Goal: Ask a question: Seek information or help from site administrators or community

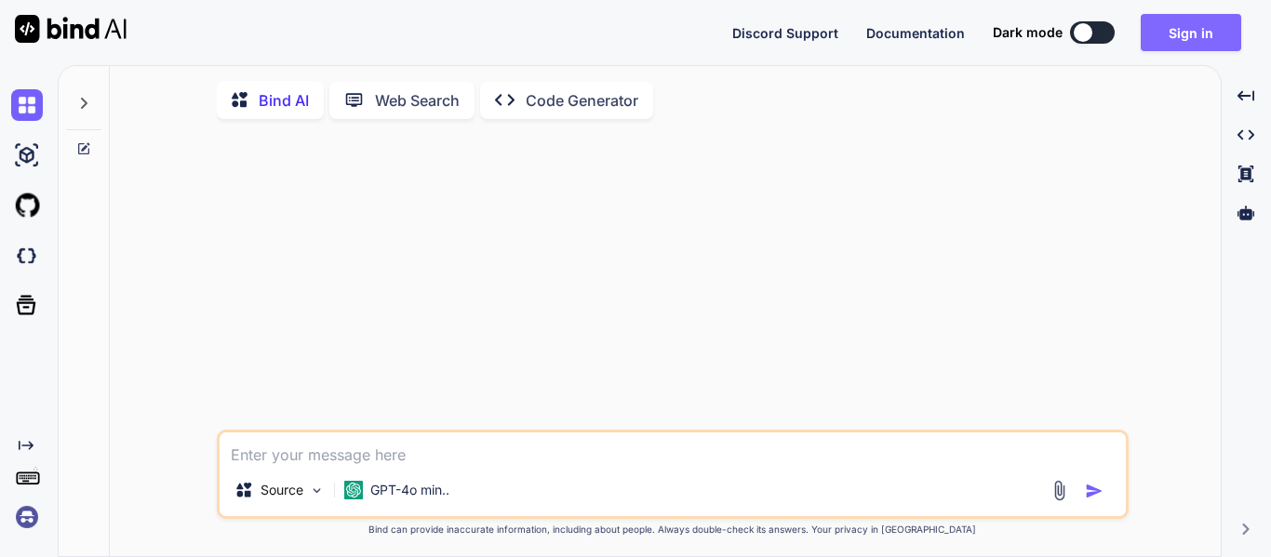
type textarea "x"
click at [1175, 33] on button "Sign in" at bounding box center [1190, 32] width 100 height 37
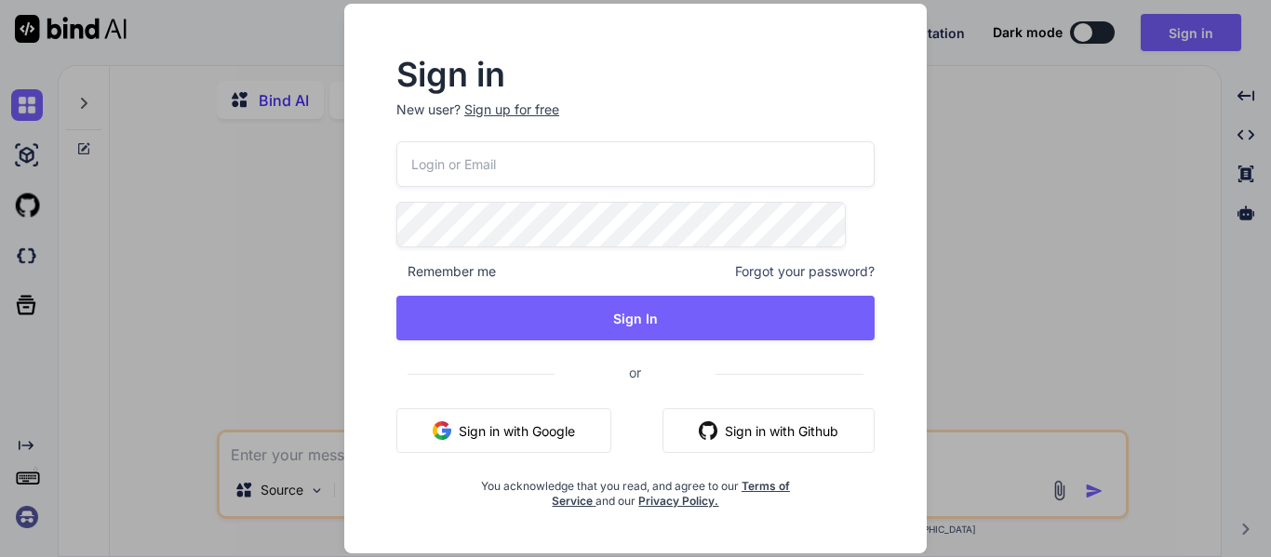
click at [614, 171] on input "email" at bounding box center [635, 164] width 478 height 46
type input "[EMAIL_ADDRESS][DOMAIN_NAME]"
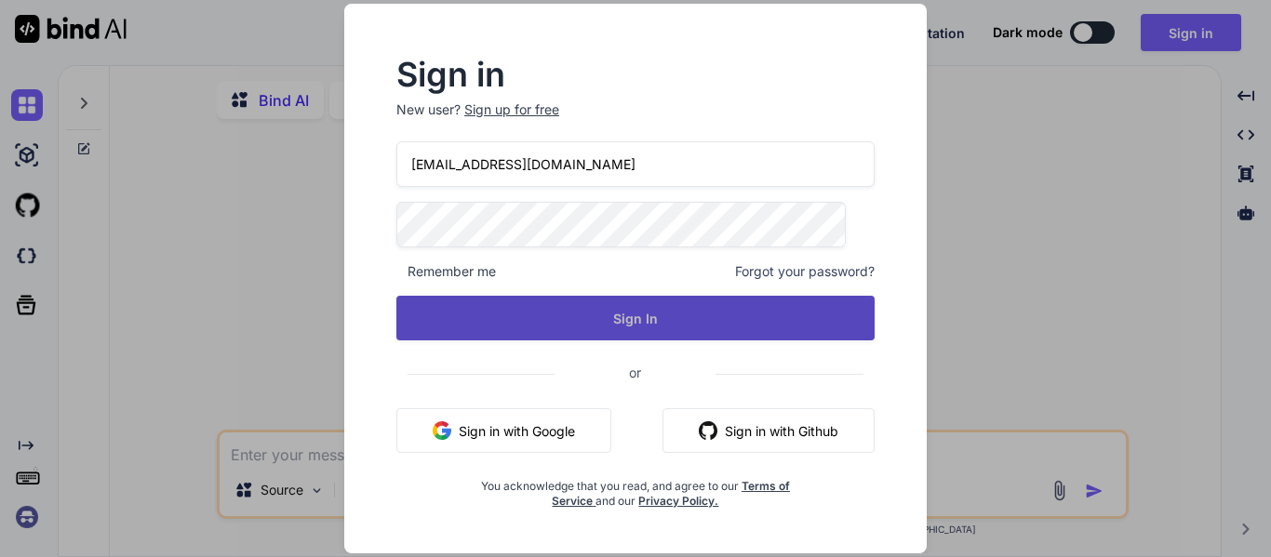
click at [633, 309] on button "Sign In" at bounding box center [635, 318] width 478 height 45
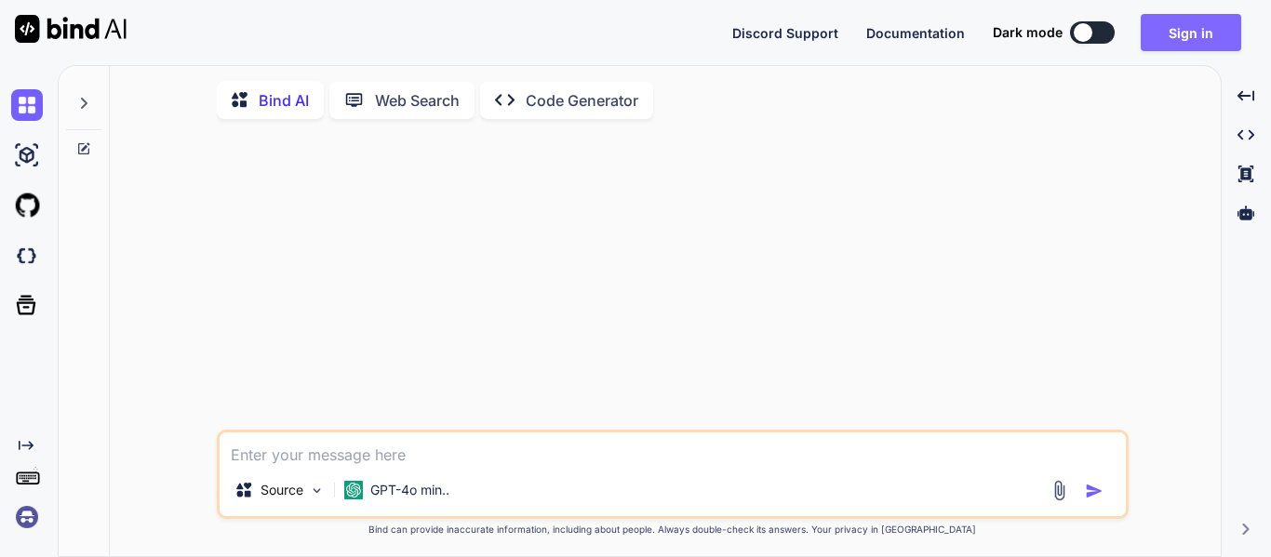
click at [1201, 33] on button "Sign in" at bounding box center [1190, 32] width 100 height 37
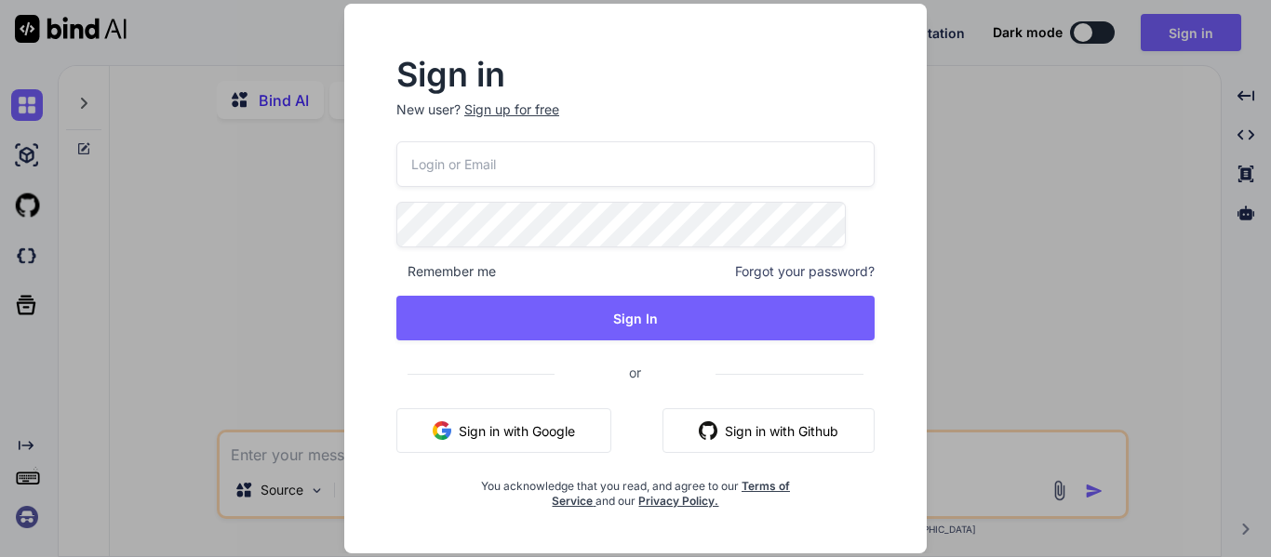
click at [527, 180] on input "email" at bounding box center [635, 164] width 478 height 46
type input "amsahilshah@gmil.com"
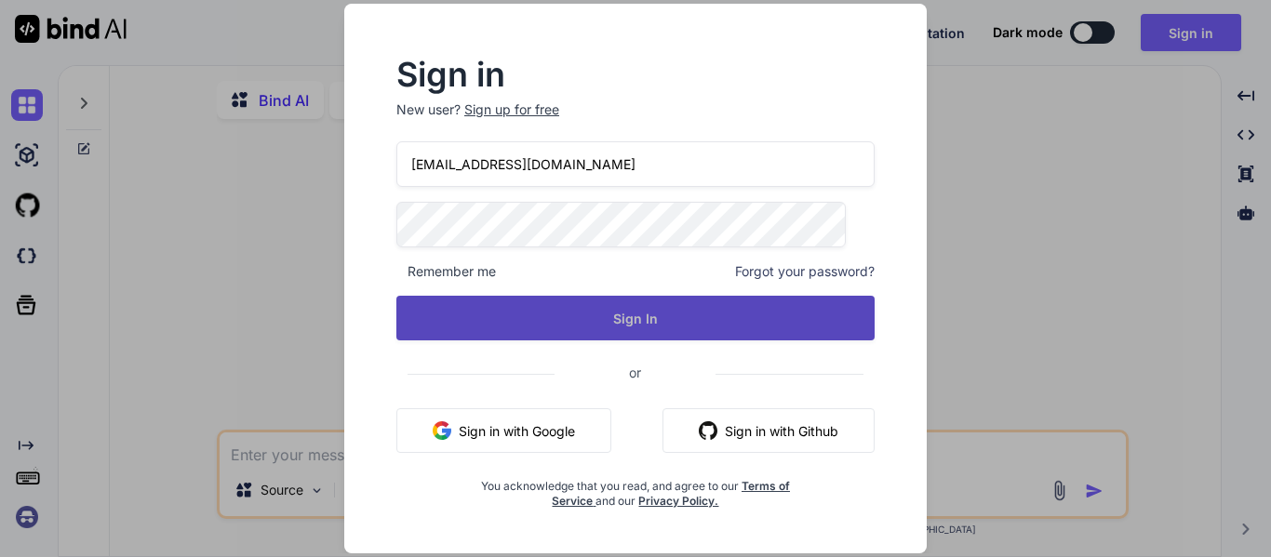
click at [620, 322] on button "Sign In" at bounding box center [635, 318] width 478 height 45
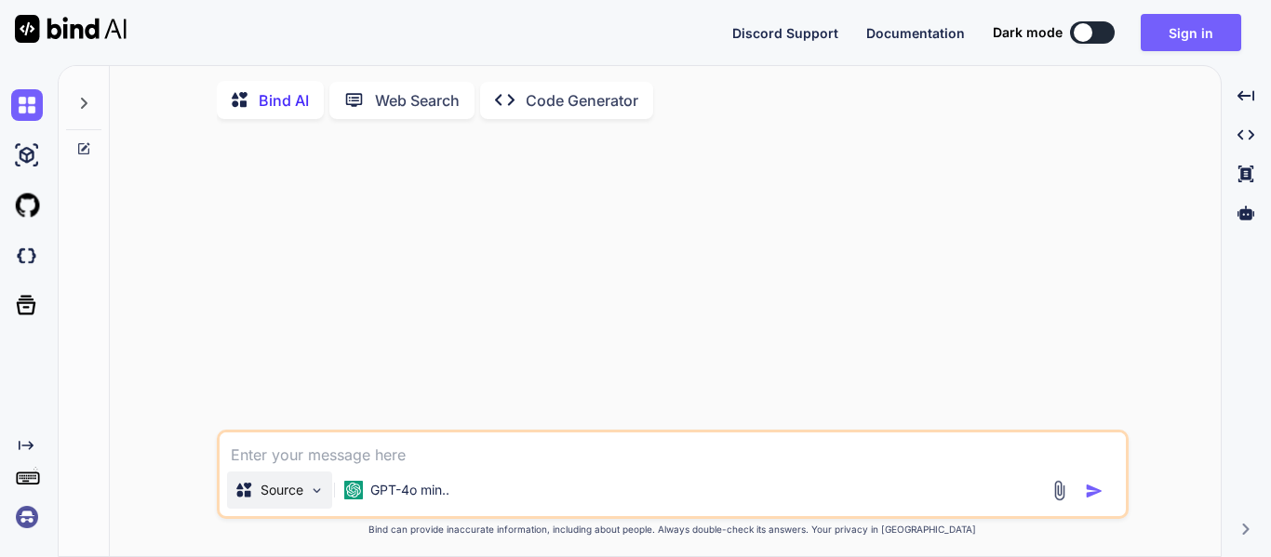
click at [287, 497] on p "Source" at bounding box center [281, 490] width 43 height 19
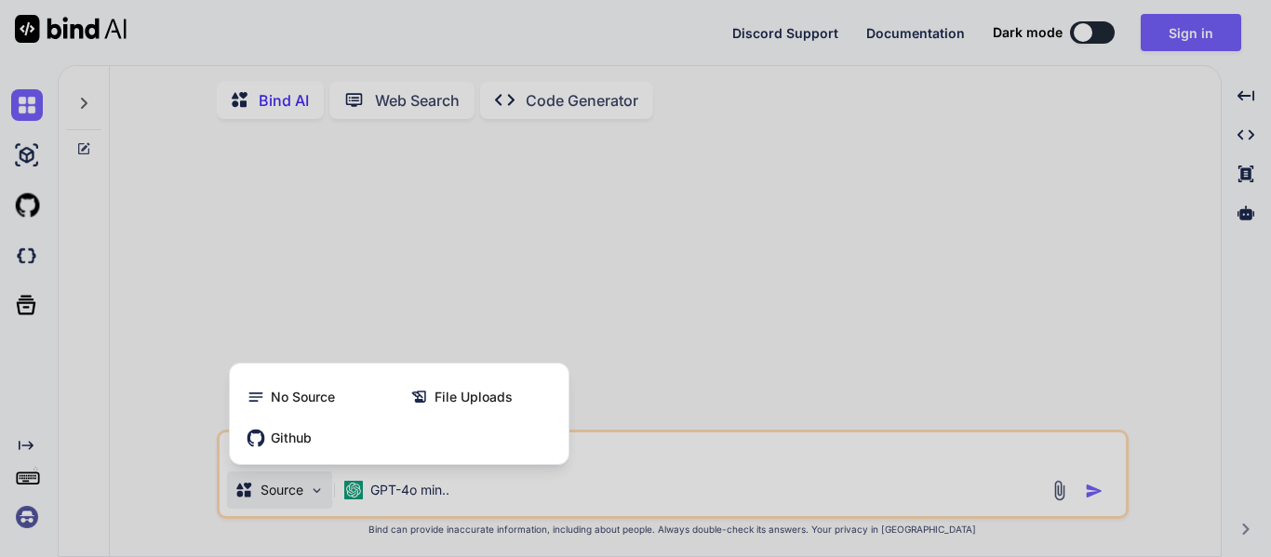
click at [287, 497] on div at bounding box center [635, 278] width 1271 height 557
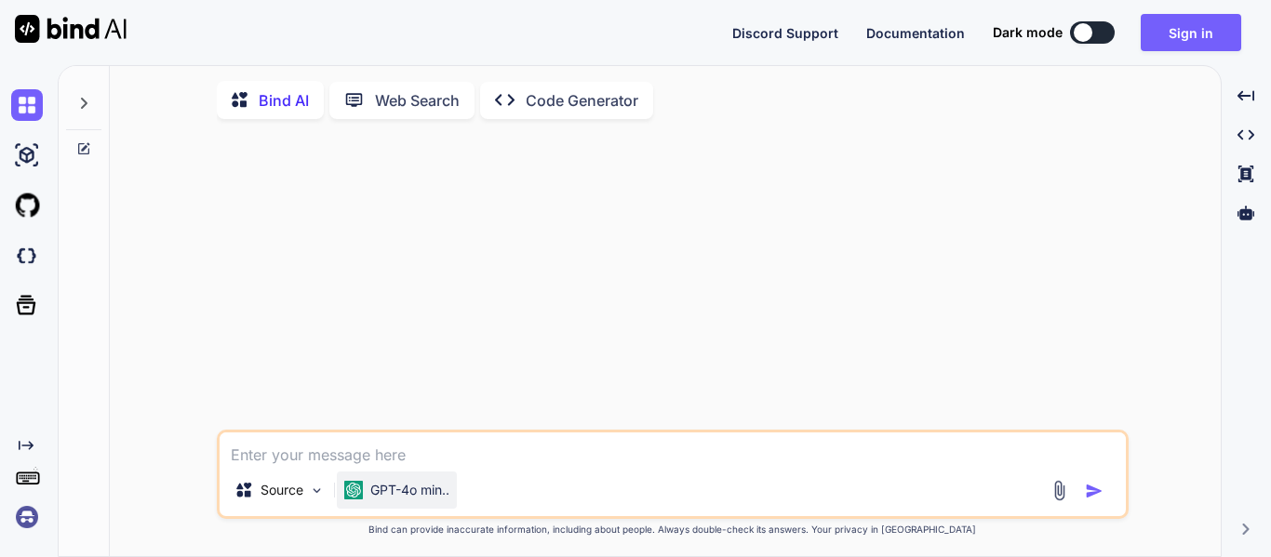
click at [389, 486] on p "GPT-4o min.." at bounding box center [409, 490] width 79 height 19
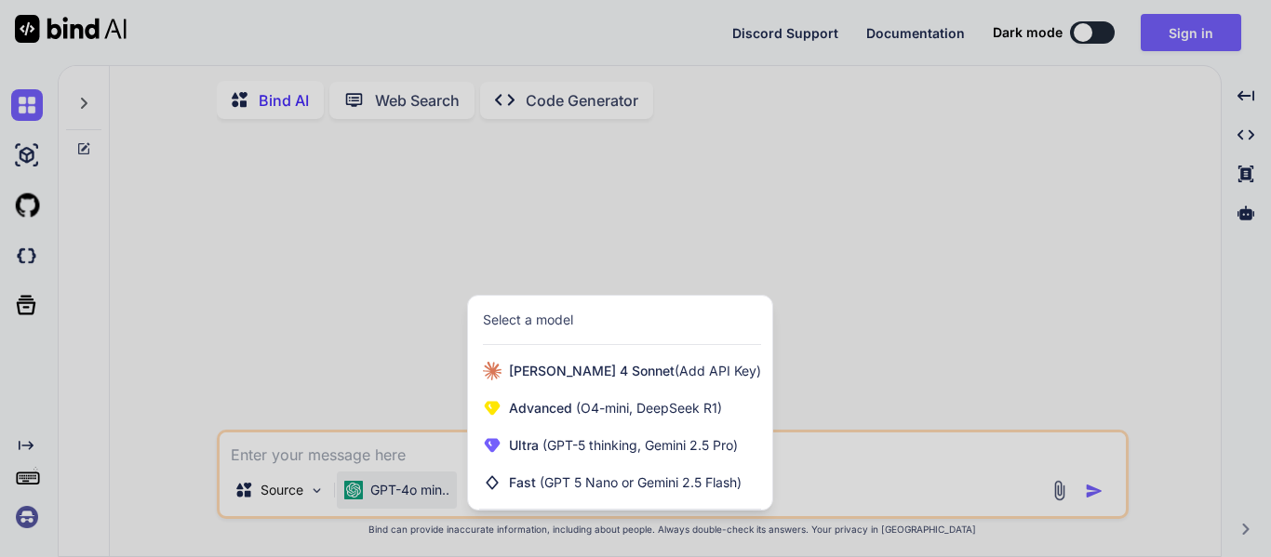
click at [437, 290] on div at bounding box center [635, 278] width 1271 height 557
type textarea "x"
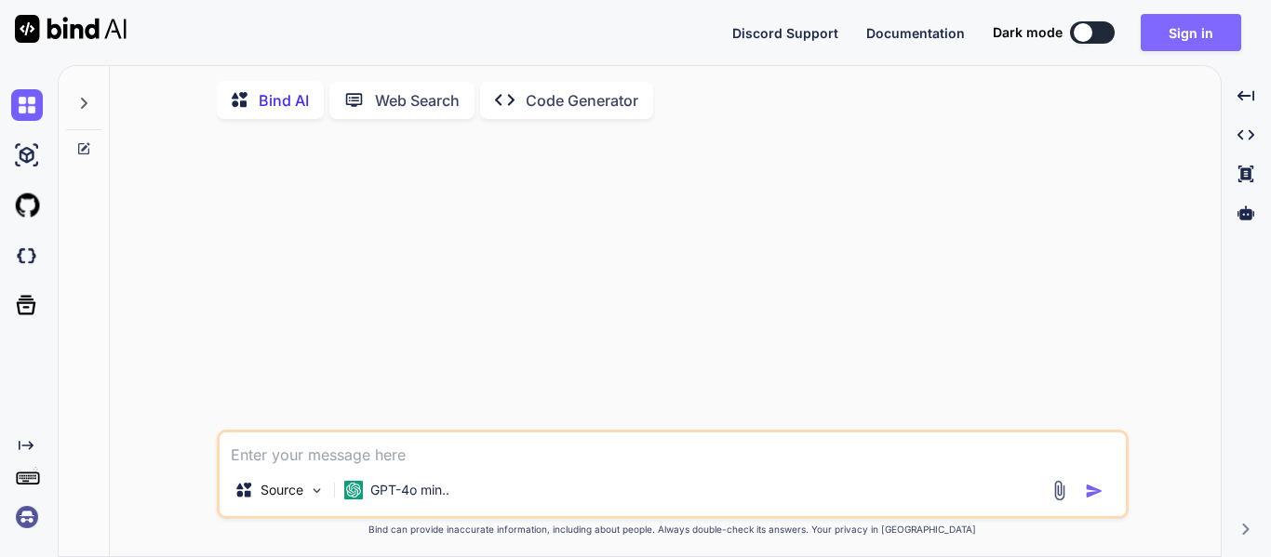
click at [1168, 38] on button "Sign in" at bounding box center [1190, 32] width 100 height 37
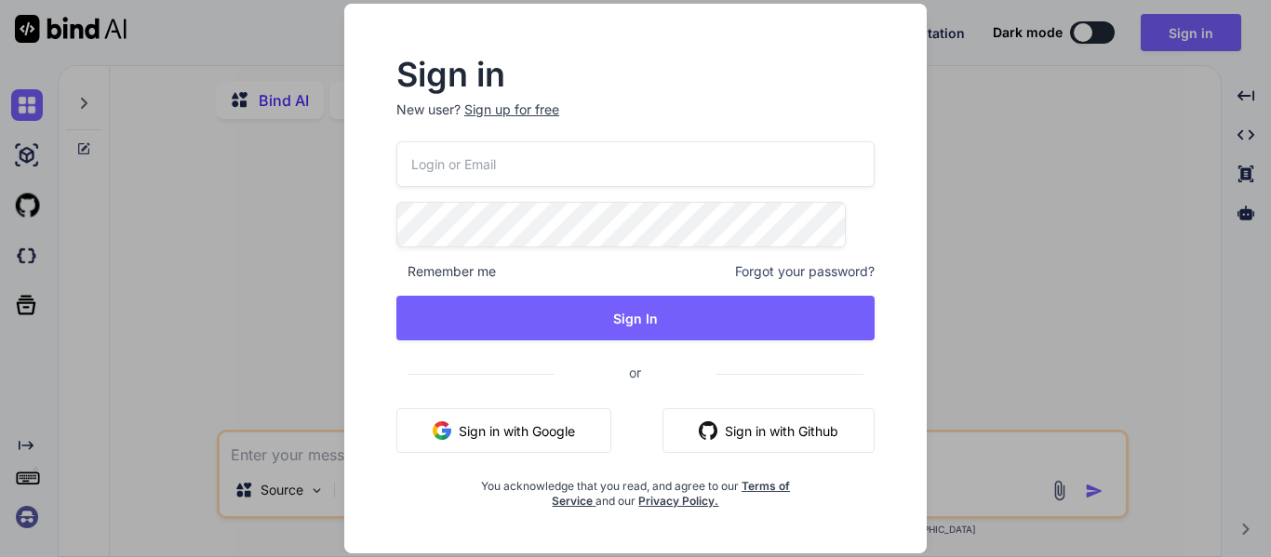
click at [700, 197] on div "Remember me Forgot your password? Sign In or Sign in with Google Sign in with G…" at bounding box center [635, 324] width 478 height 367
click at [686, 162] on input "email" at bounding box center [635, 164] width 478 height 46
type input "[EMAIL_ADDRESS][DOMAIN_NAME]"
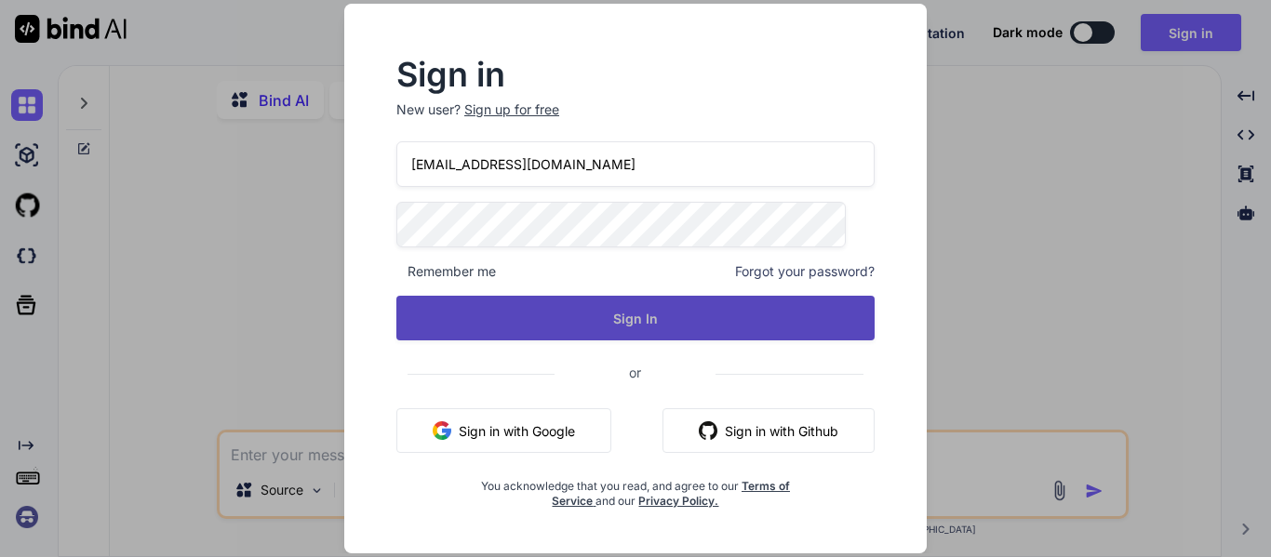
click at [666, 330] on button "Sign In" at bounding box center [635, 318] width 478 height 45
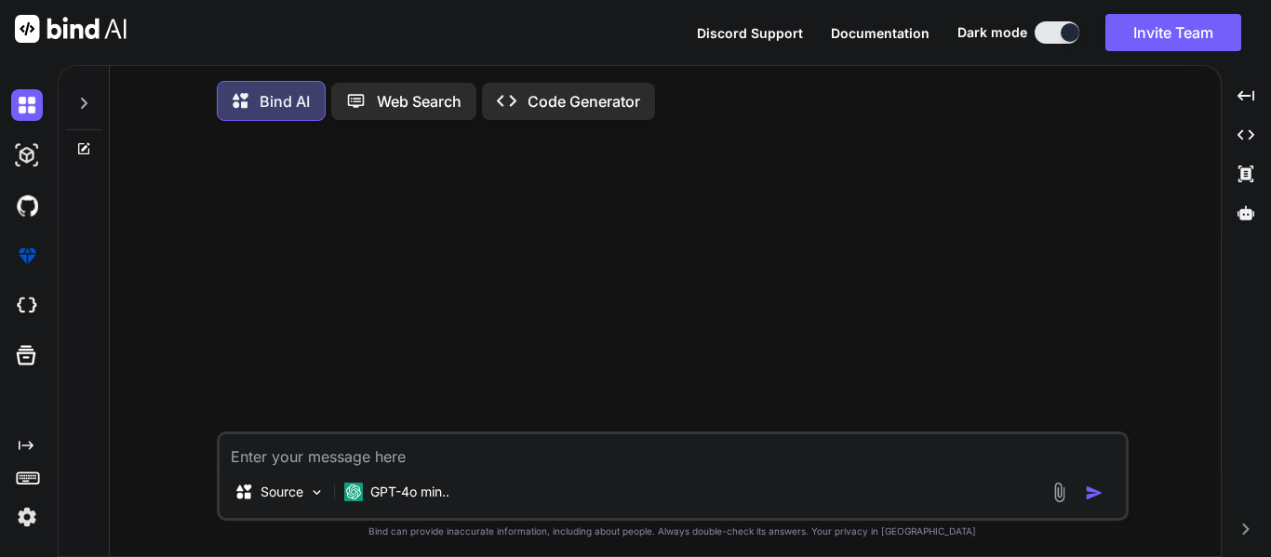
click at [332, 473] on div "Source GPT-4o min.." at bounding box center [673, 476] width 912 height 89
click at [336, 466] on textarea at bounding box center [673, 450] width 906 height 32
paste textarea "in this I want to concatenate the tz_identifier with the utc_offset here is teh…"
type textarea "in this I want to concatenate the tz_identifier with the utc_offset here is teh…"
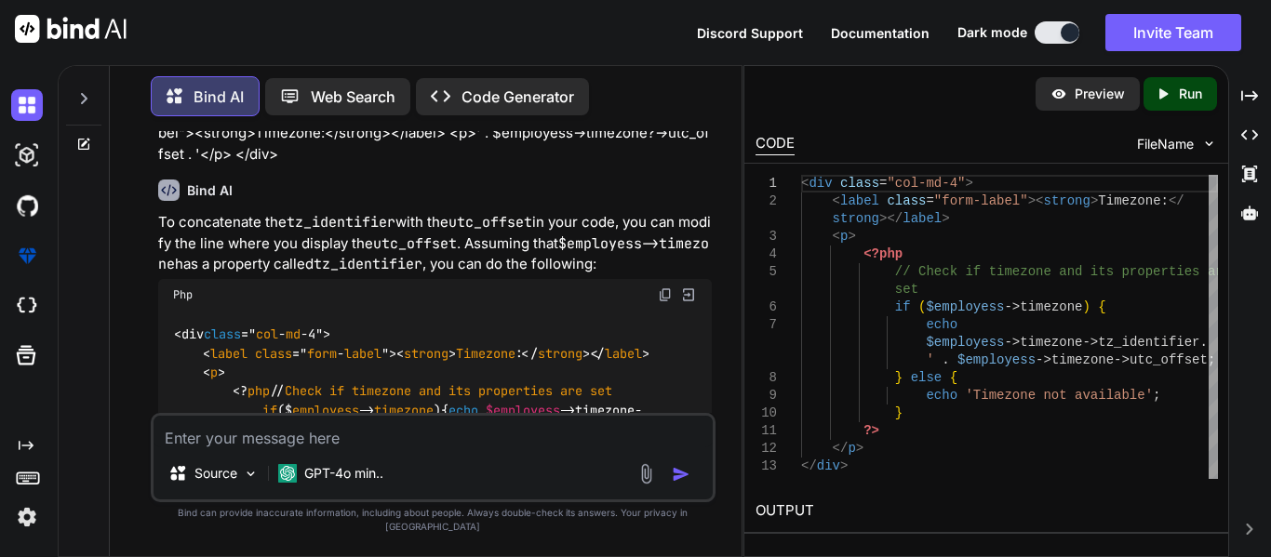
scroll to position [93, 0]
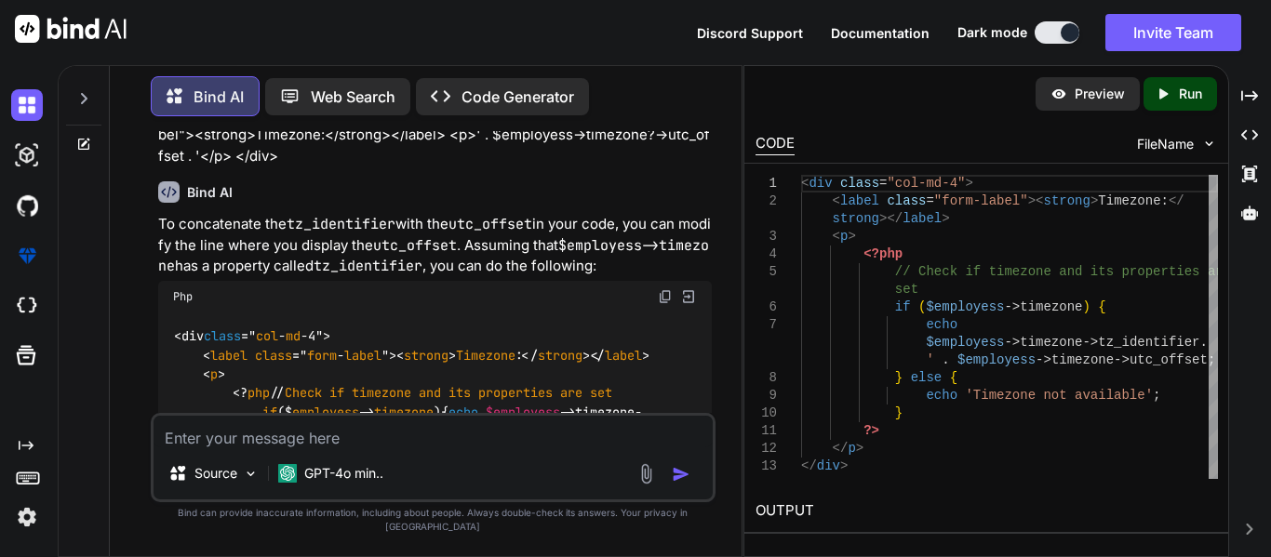
click at [673, 289] on img at bounding box center [665, 296] width 15 height 15
click at [303, 439] on textarea at bounding box center [432, 432] width 559 height 32
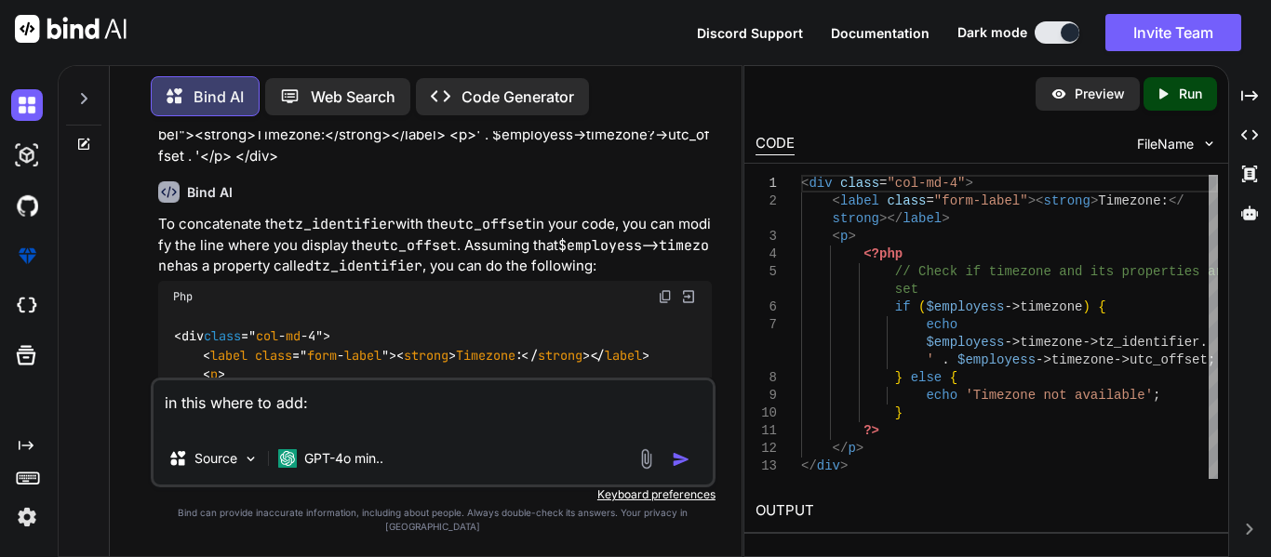
paste textarea "public function show($id) { $employess = Employee::withTrashed()->with('departm…"
type textarea "in this where to add: public function show($id) { $employess = Employee::withTr…"
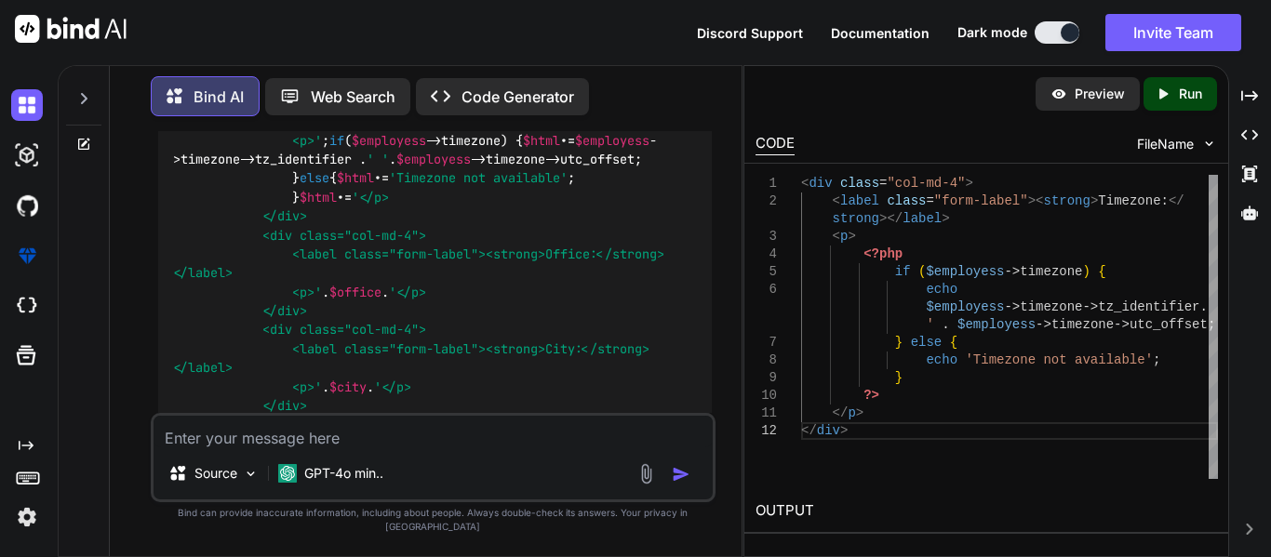
scroll to position [3023, 0]
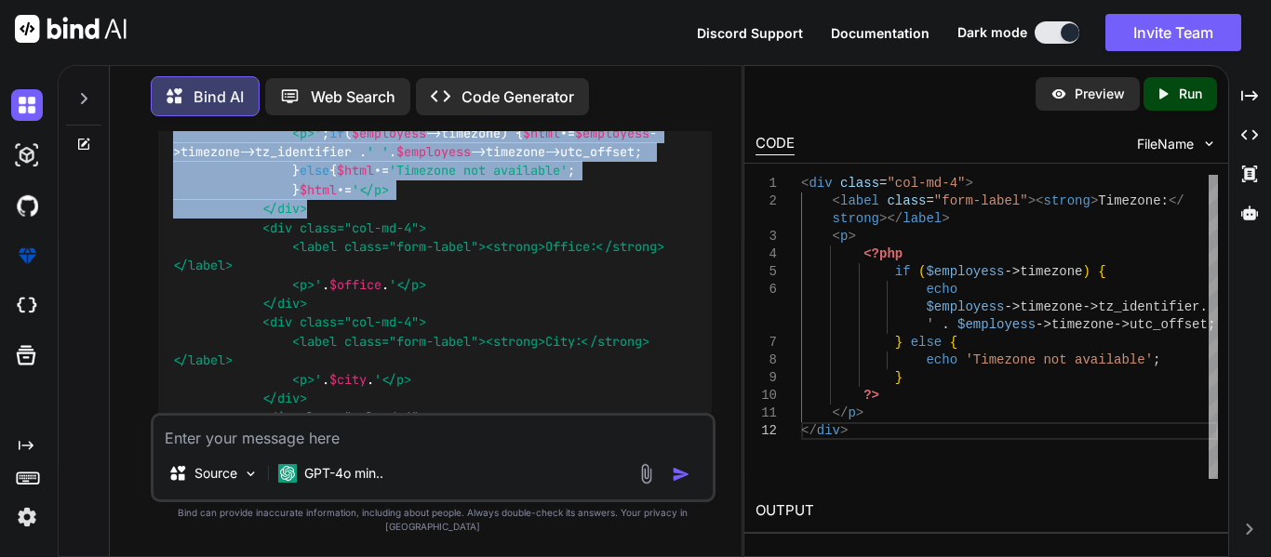
drag, startPoint x: 255, startPoint y: 157, endPoint x: 319, endPoint y: 349, distance: 202.1
click at [319, 349] on div "// ... other code ... if ( request ()-> ajax ()) { // ... other decrypted varia…" at bounding box center [434, 39] width 553 height 1452
copy code "<div class="col-md-4"> <label class="form-label"><strong>Timezone:</strong></la…"
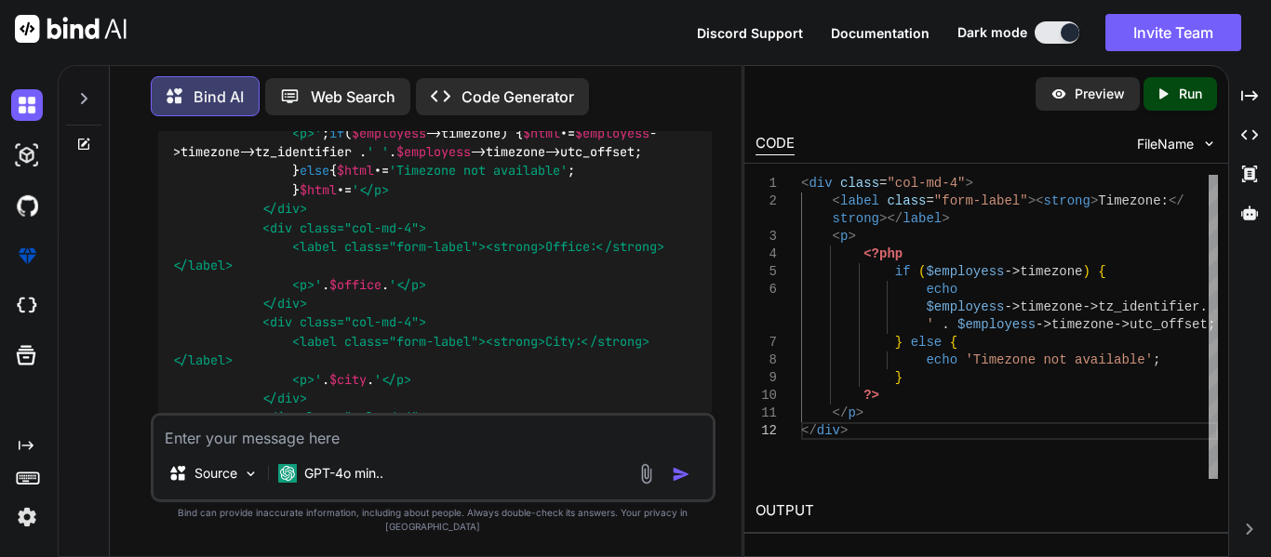
click at [371, 447] on textarea at bounding box center [432, 432] width 559 height 32
type textarea "i"
type textarea "I need () bracket after tz_identifier"
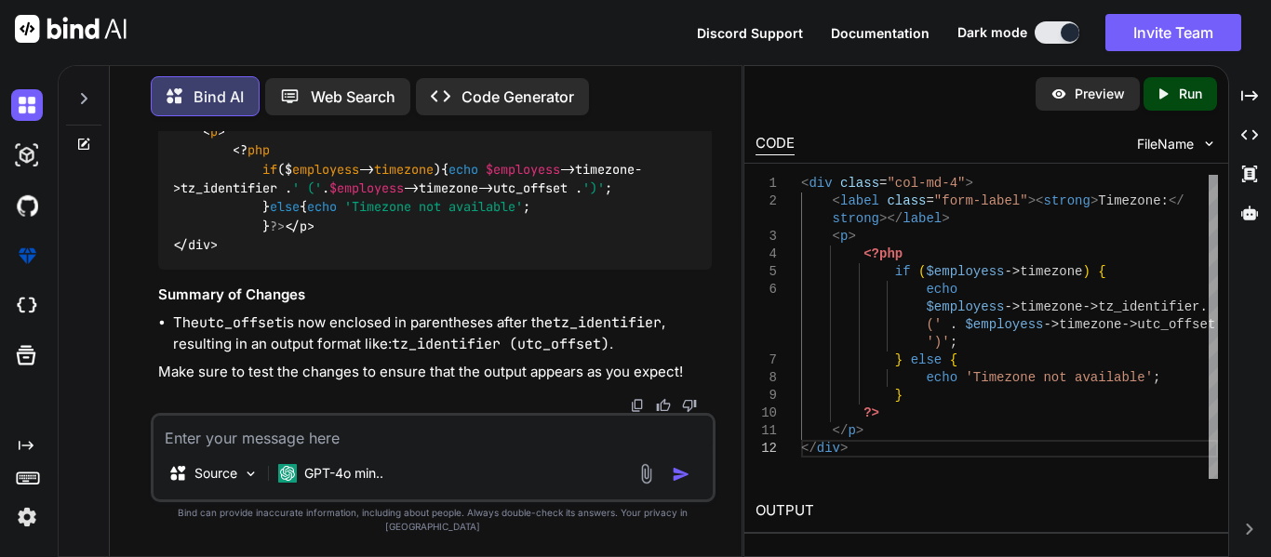
scroll to position [4136, 0]
click at [664, 60] on img at bounding box center [665, 53] width 15 height 15
click at [371, 446] on textarea at bounding box center [432, 432] width 559 height 32
paste textarea "In this given below code I want that if the status of the plan is 0 then it wil…"
type textarea "In this given below code I want that if the status of the plan is 0 then it wil…"
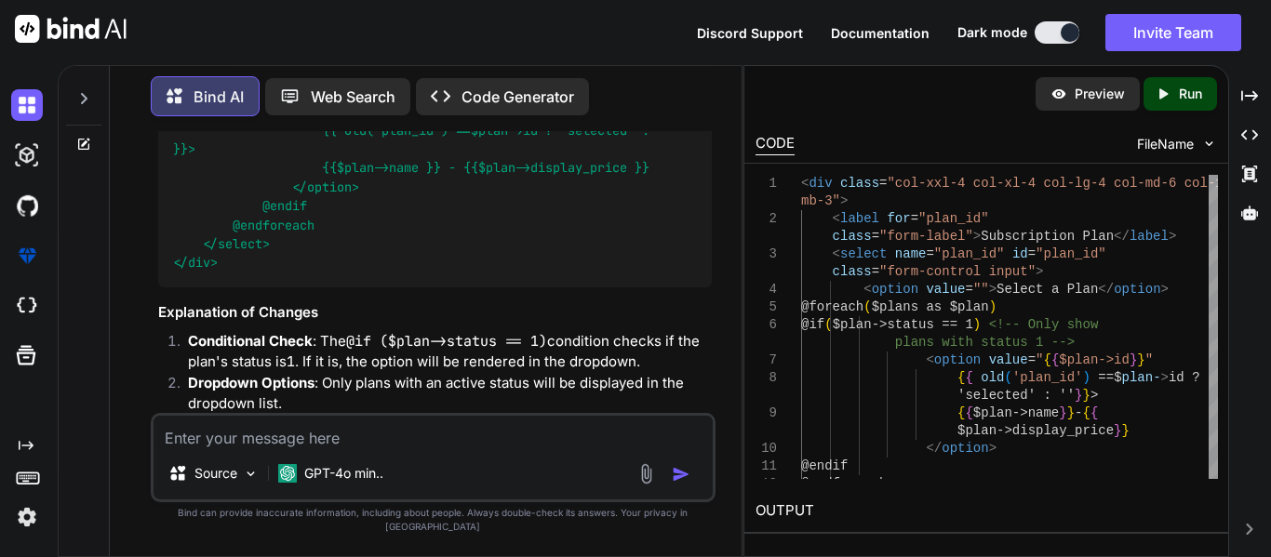
scroll to position [6283, 0]
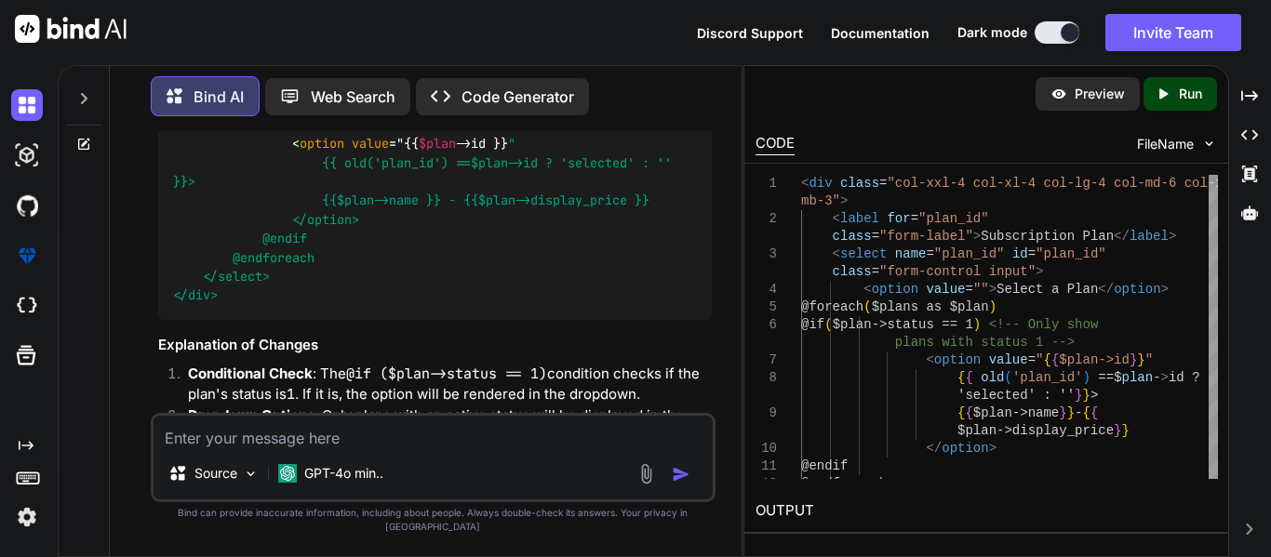
click at [254, 153] on span "class =" col - xxl -4 col - xl -4 col - lg -4 col - md -6 col -12 mb -3"> < lab…" at bounding box center [433, 78] width 521 height 150
click at [428, 153] on span "class =" col - xxl -4 col - xl -4 col - lg -4 col - md -6 col -12 mb -3"> < lab…" at bounding box center [433, 78] width 521 height 150
copy span "@ if ($ plan -> status == 1)"
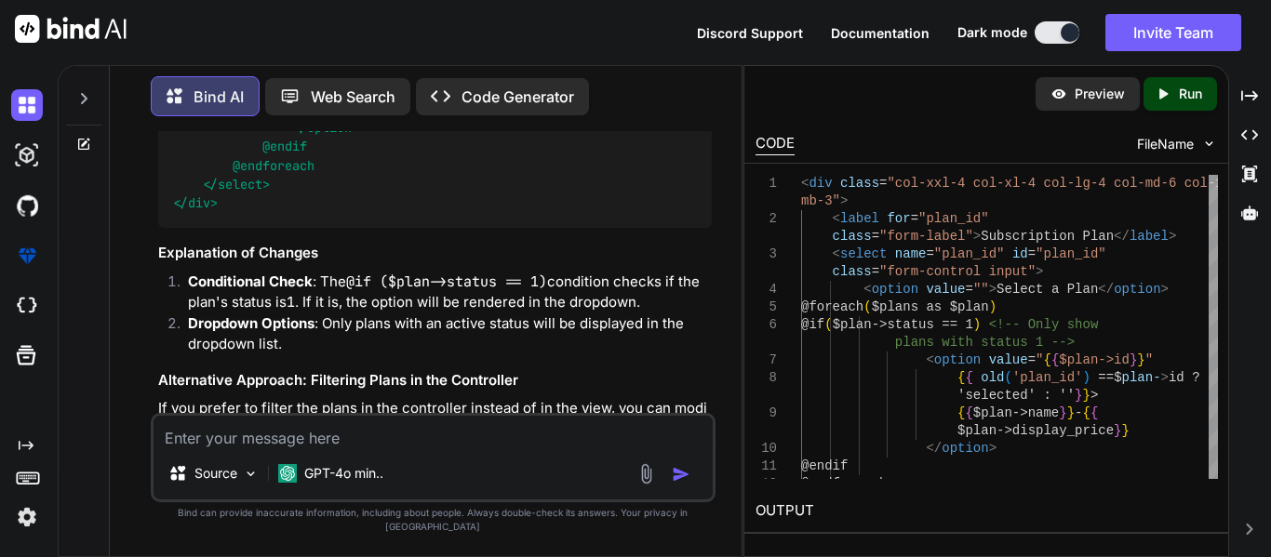
scroll to position [6376, 0]
click at [365, 447] on textarea at bounding box center [432, 432] width 559 height 32
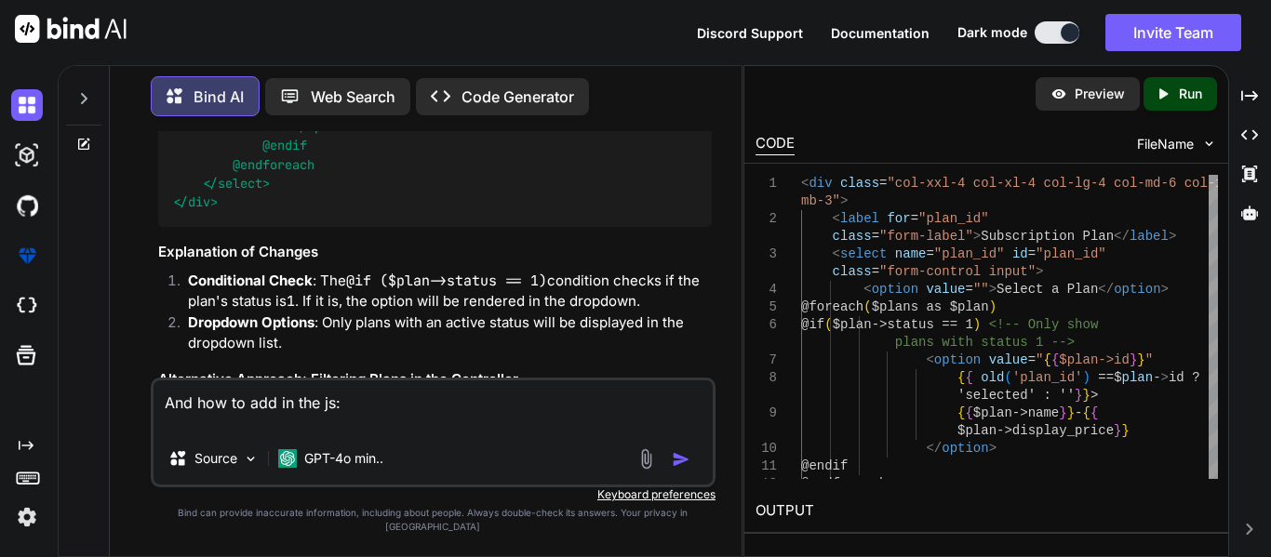
paste textarea "const planSelect = $("#plan_id1"); planSelect.empty().append('<option value="">…"
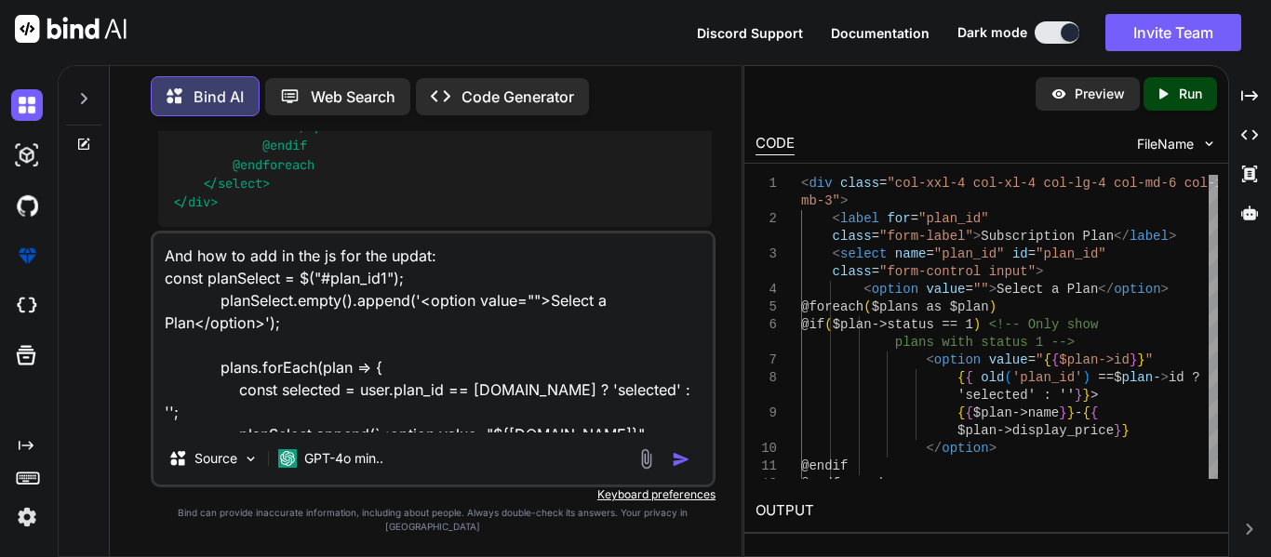
type textarea "And how to add in the js for the update: const planSelect = $("#plan_id1"); pla…"
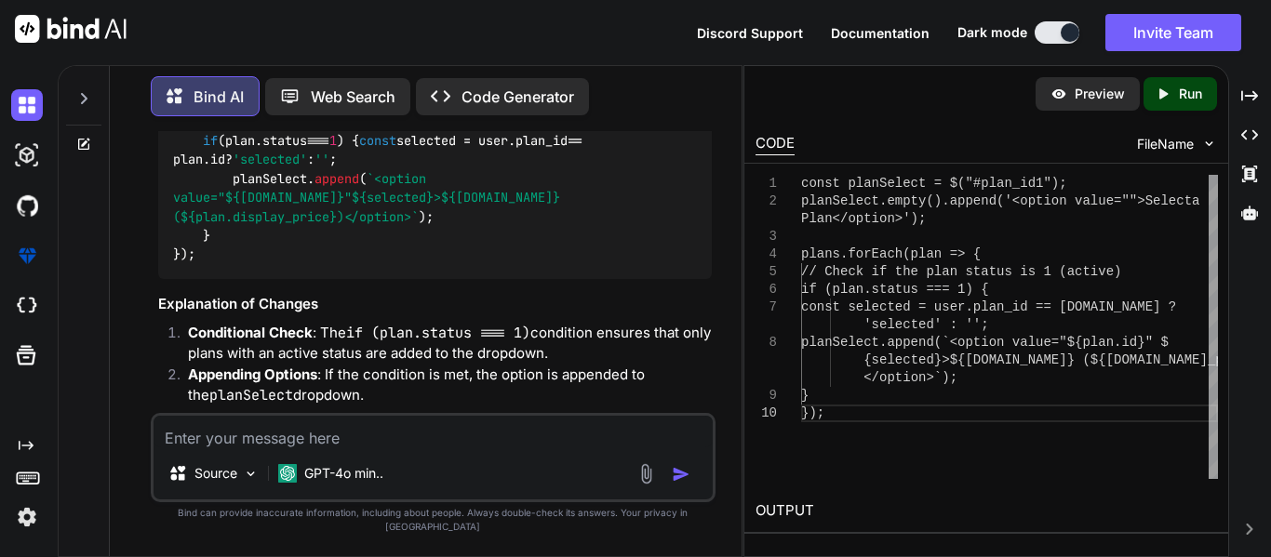
scroll to position [7799, 0]
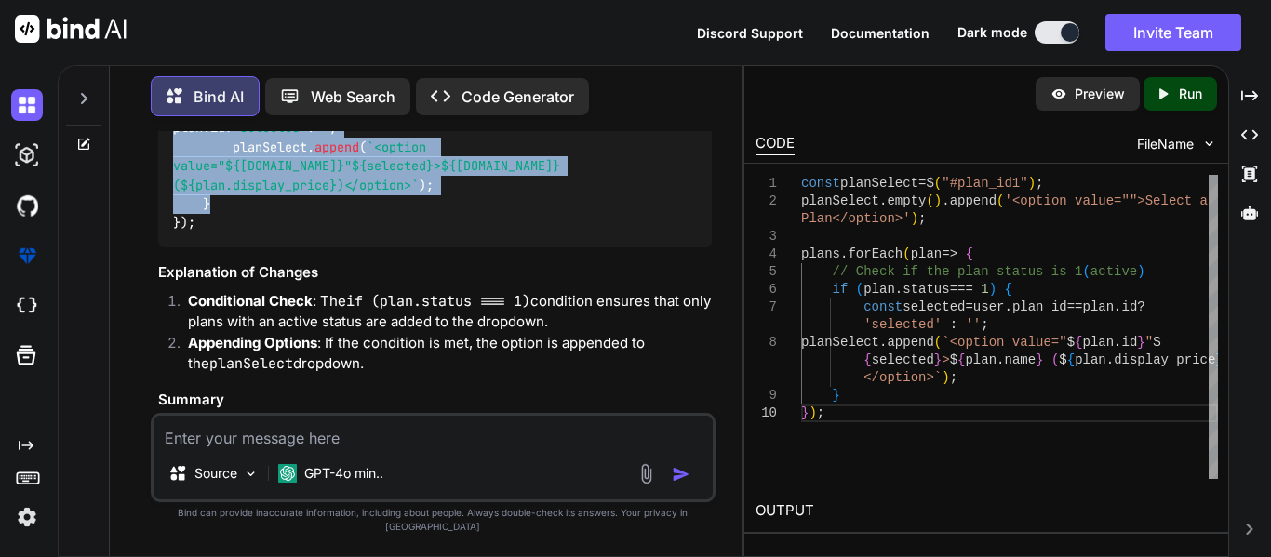
drag, startPoint x: 196, startPoint y: 220, endPoint x: 345, endPoint y: 291, distance: 164.8
click at [345, 247] on div "const planSelect = $( "#plan_id1" ); planSelect. empty (). append ( '<option va…" at bounding box center [434, 128] width 553 height 238
copy code "if (plan. status === 1 ) { const selected = user. plan_id == plan. id ? 'select…"
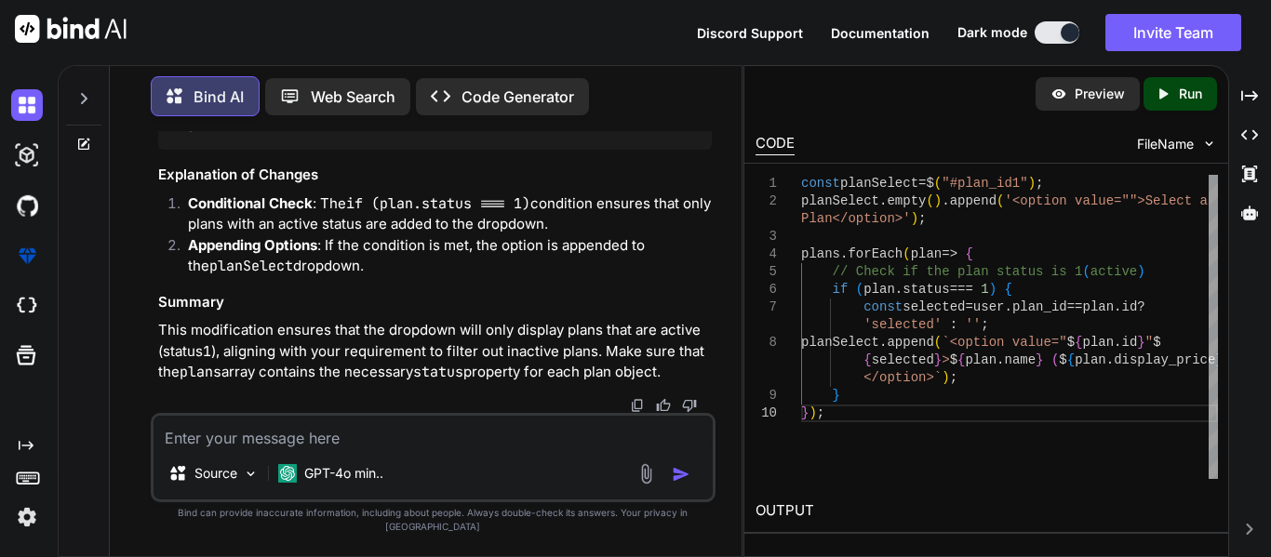
scroll to position [7962, 0]
drag, startPoint x: 300, startPoint y: 313, endPoint x: 282, endPoint y: 432, distance: 120.5
click at [300, 313] on h3 "Summary" at bounding box center [434, 302] width 553 height 21
click at [273, 447] on textarea at bounding box center [432, 432] width 559 height 32
paste textarea "This is my blade code: <div id="edit_user_ranges_wrapper" class="col-12 mb-3"> …"
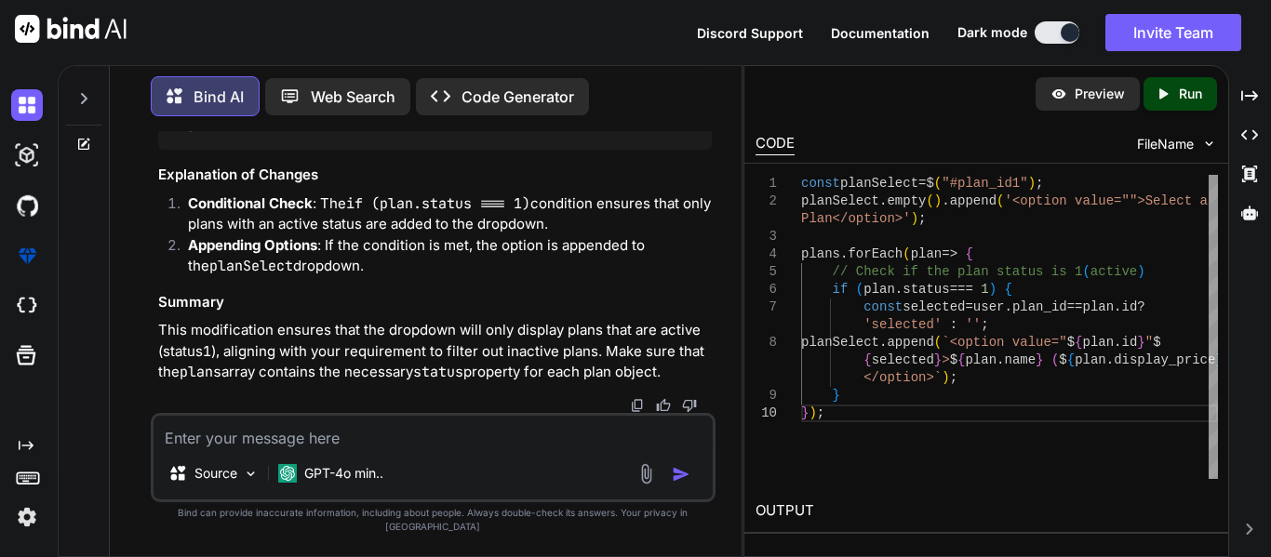
type textarea "This is my blade code: <div id="edit_user_ranges_wrapper" class="col-12 mb-3"> …"
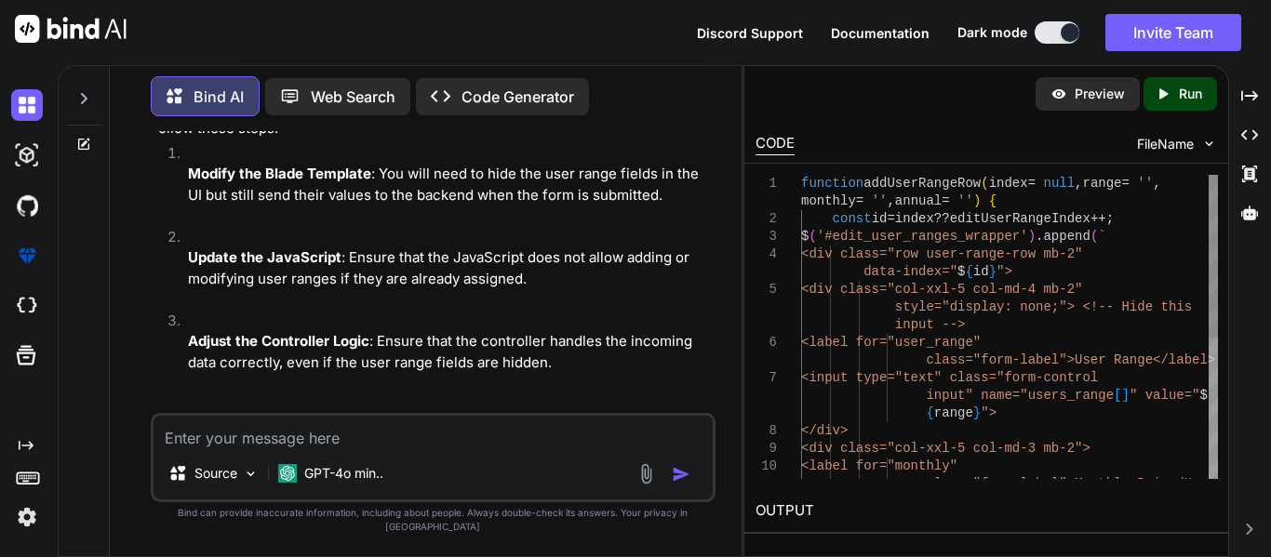
scroll to position [9563, 0]
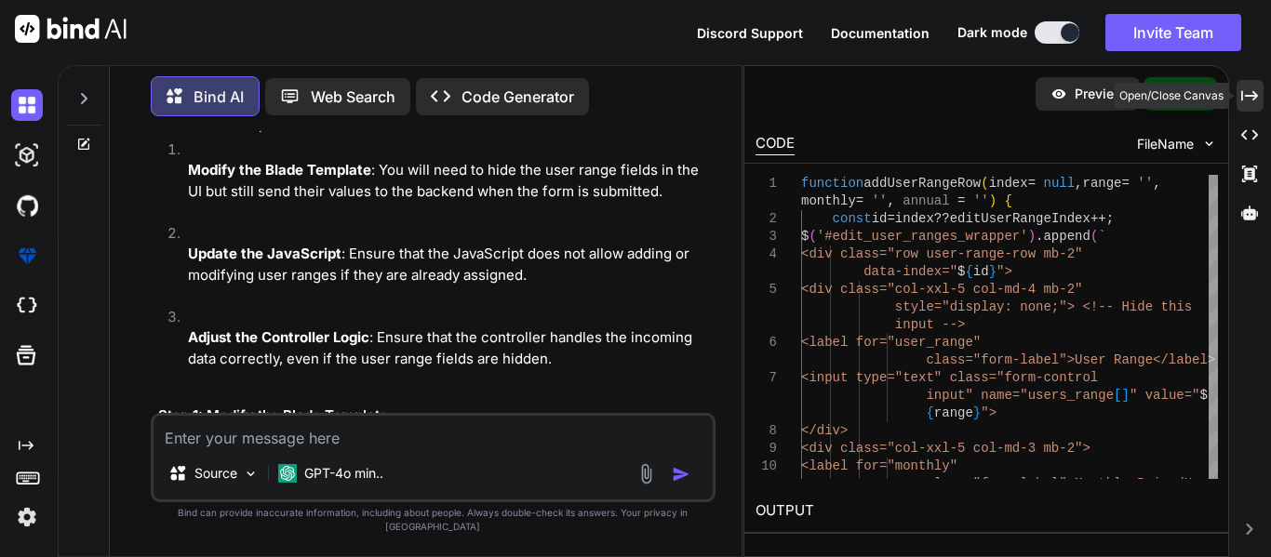
click at [1250, 99] on icon "Created with Pixso." at bounding box center [1249, 95] width 17 height 17
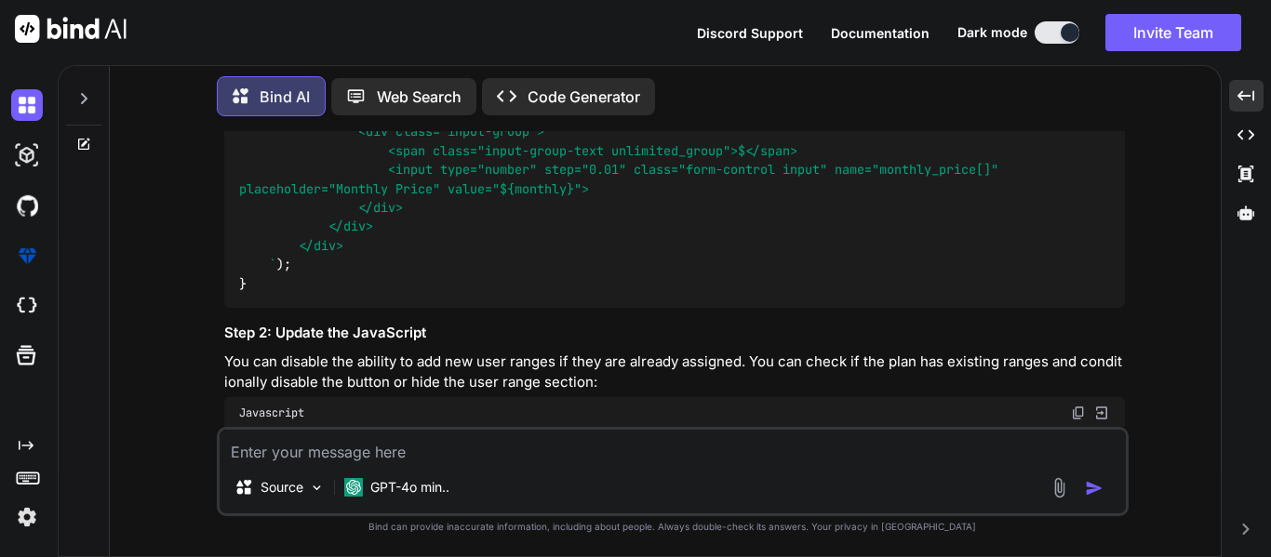
scroll to position [7891, 0]
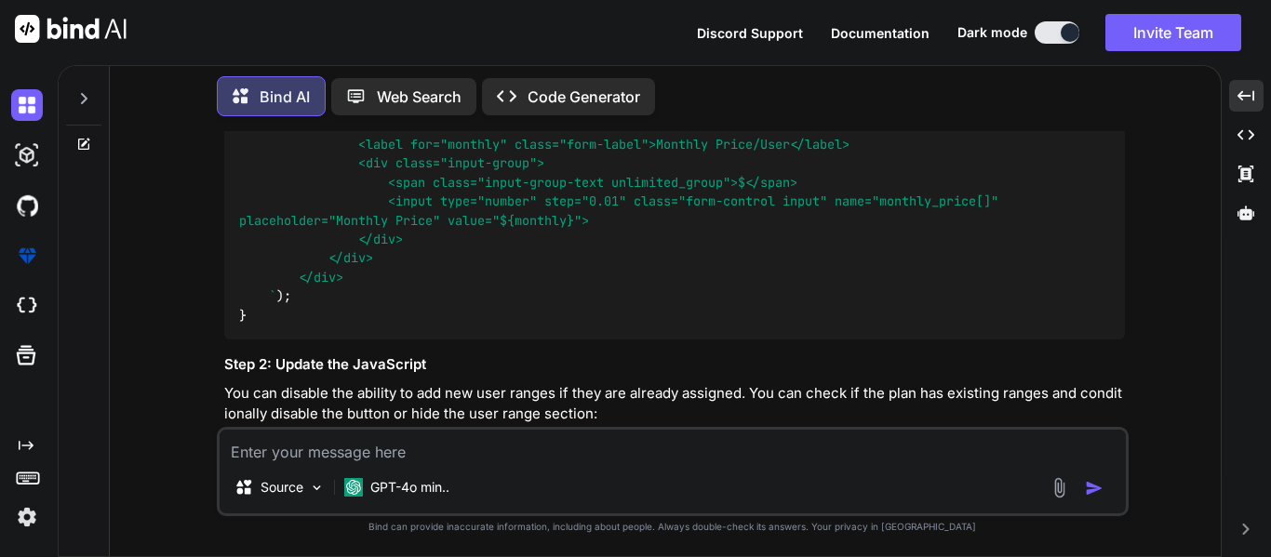
drag, startPoint x: 584, startPoint y: 294, endPoint x: 744, endPoint y: 293, distance: 160.0
click at [744, 293] on span "` <div class="row user-range-row mb-2" data-index=" ${id} "> <div class="col-xx…" at bounding box center [622, 154] width 766 height 301
copy span "style="display: none;""
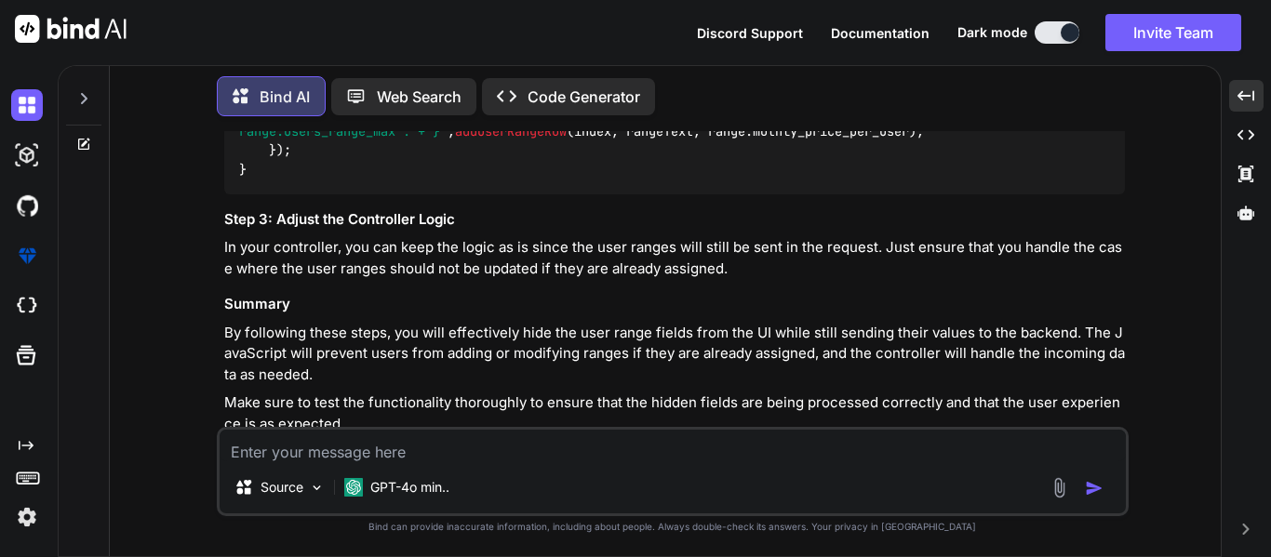
scroll to position [8542, 0]
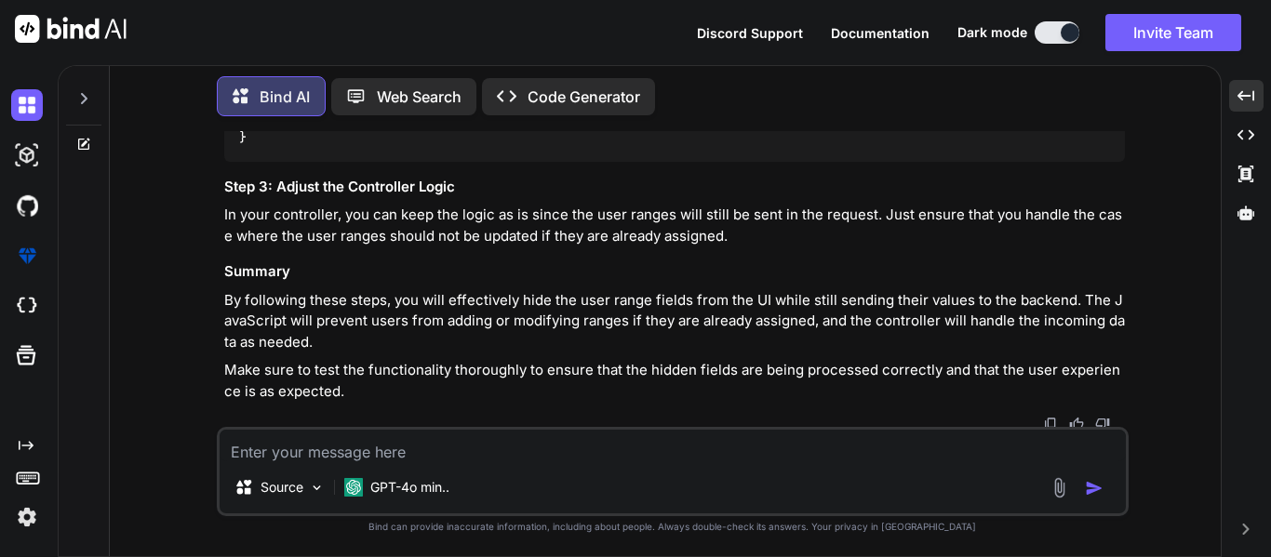
drag, startPoint x: 266, startPoint y: 251, endPoint x: 310, endPoint y: 335, distance: 94.4
copy code "if (plan. ranges . length > 0 ) { // Disable the add user range button $( '#add…"
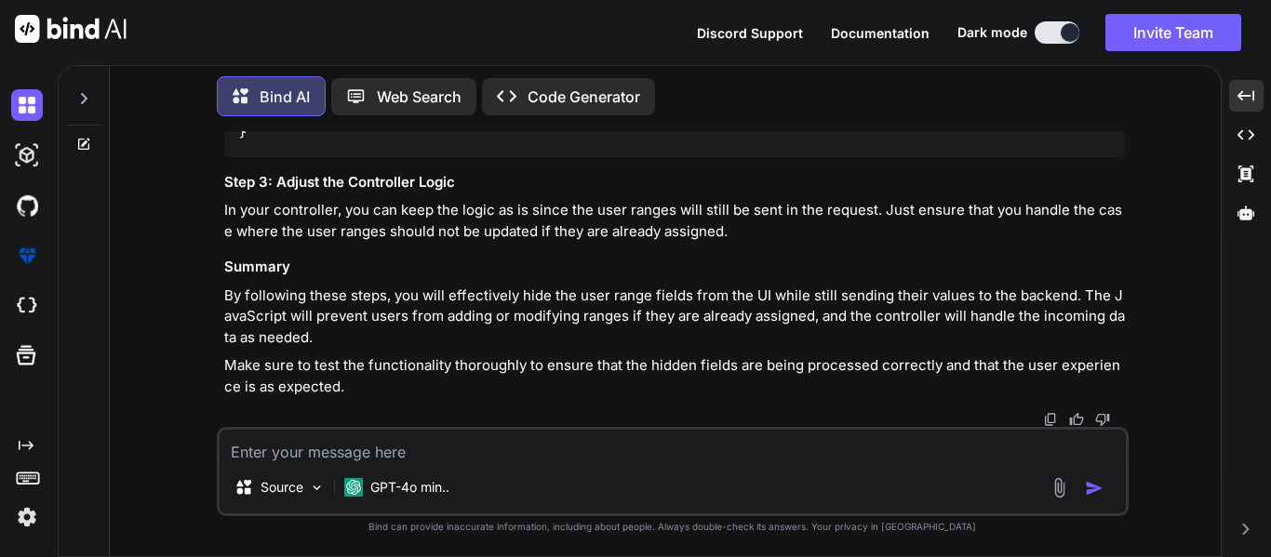
scroll to position [8851, 0]
click at [444, 435] on textarea at bounding box center [673, 446] width 906 height 32
paste textarea "In this given code when i am updating the plan then its price is updating in th…"
type textarea "In this given code when i am updating the plan then its price is updating in th…"
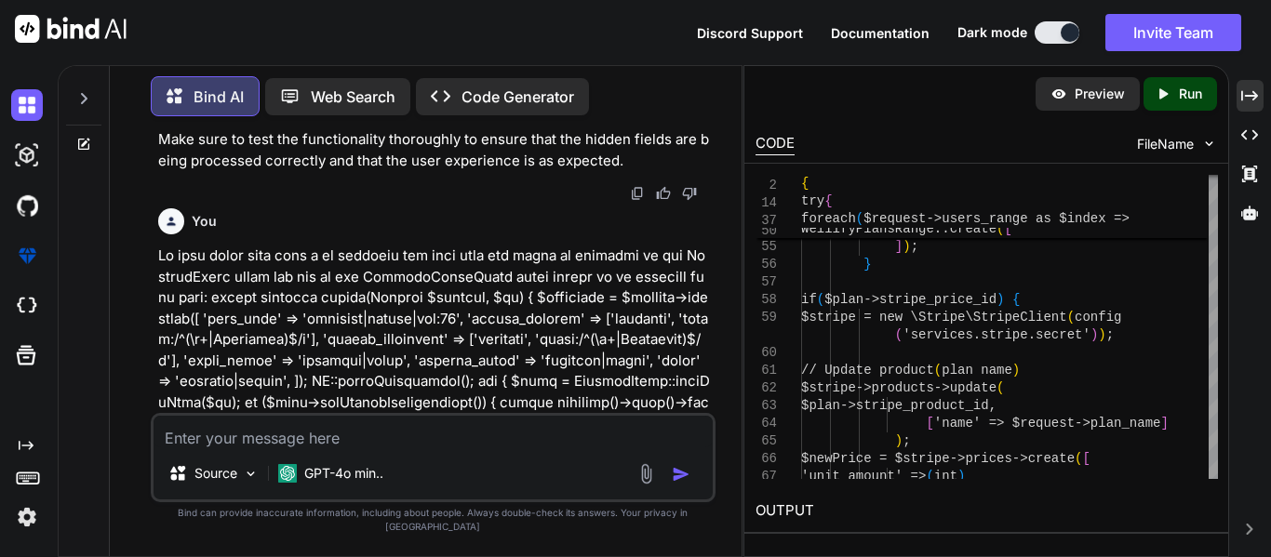
scroll to position [11308, 0]
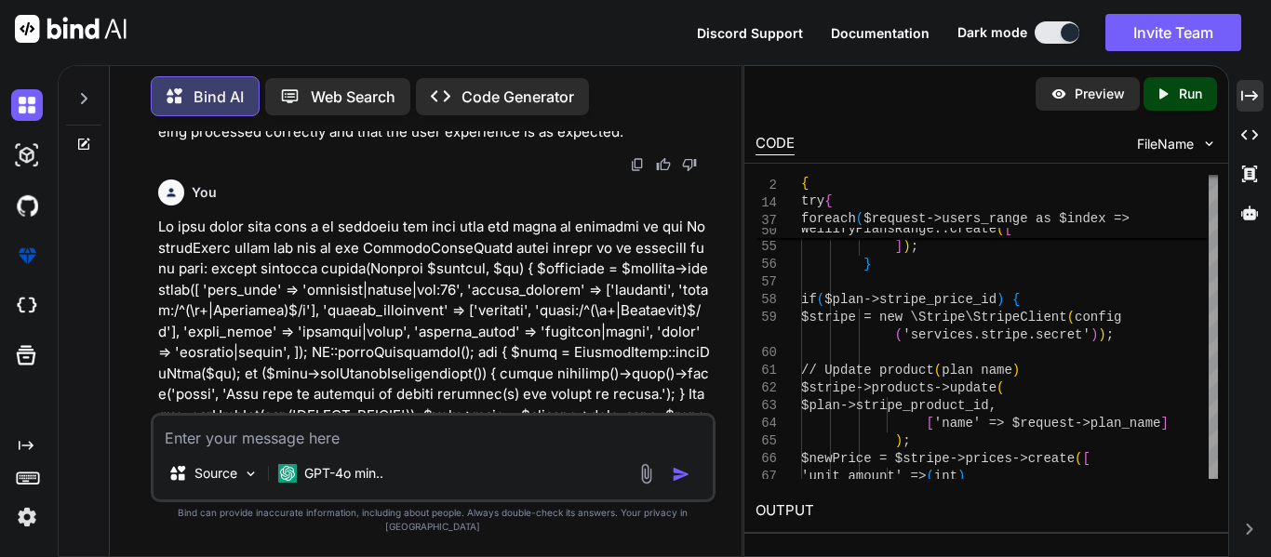
click at [388, 441] on textarea at bounding box center [432, 432] width 559 height 32
click at [84, 137] on icon at bounding box center [83, 144] width 15 height 15
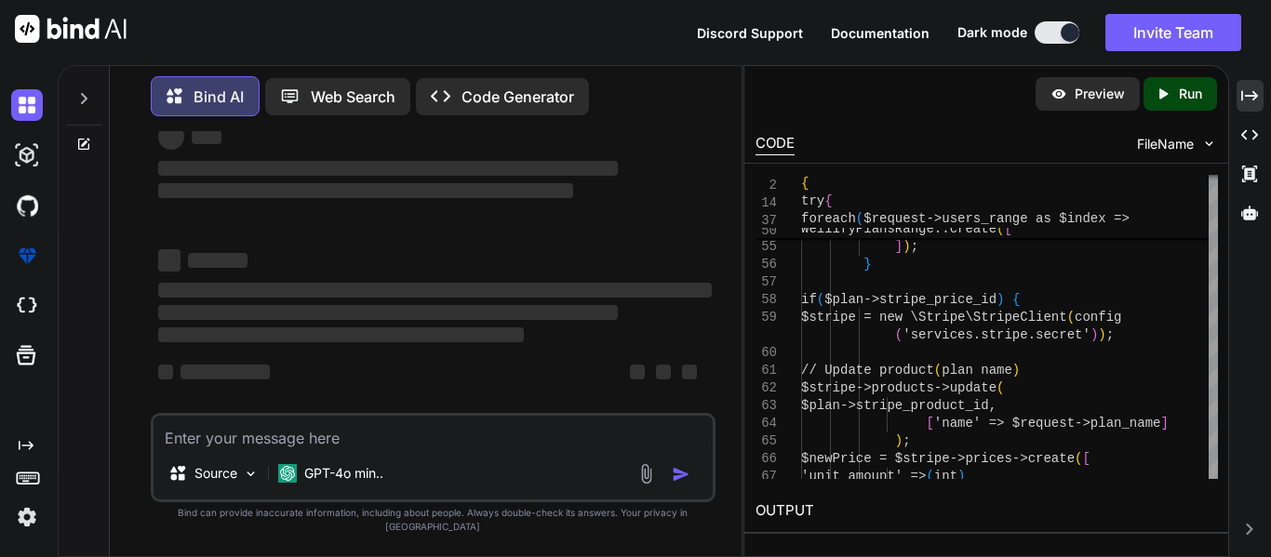
scroll to position [13, 0]
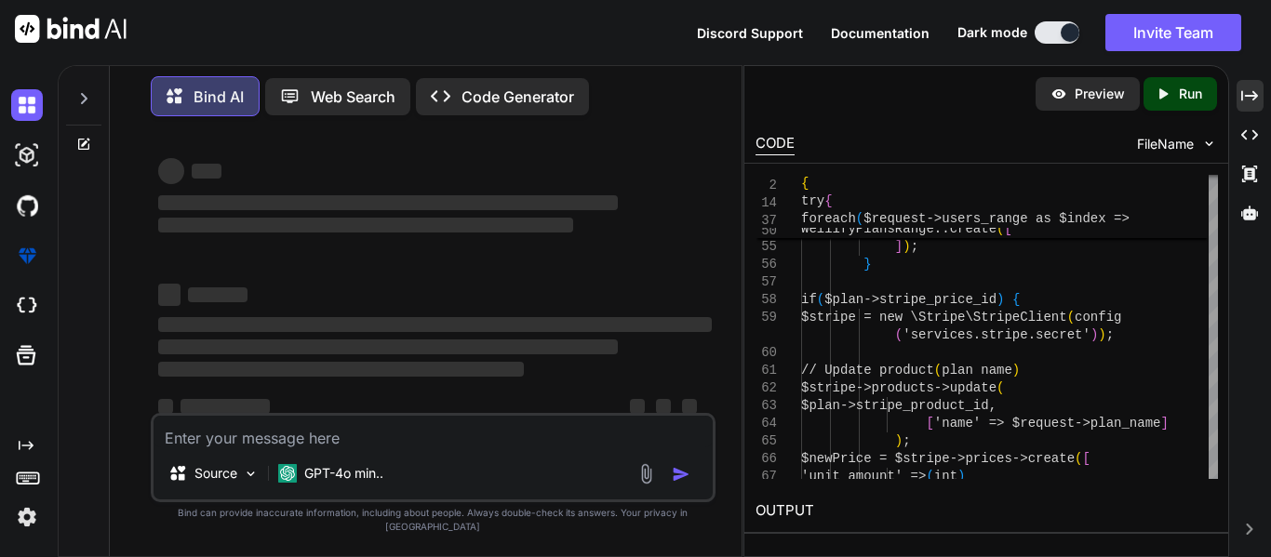
click at [427, 443] on textarea at bounding box center [432, 432] width 559 height 32
paste textarea "In this given code when i am updating the plan then its stripe_price_id is upda…"
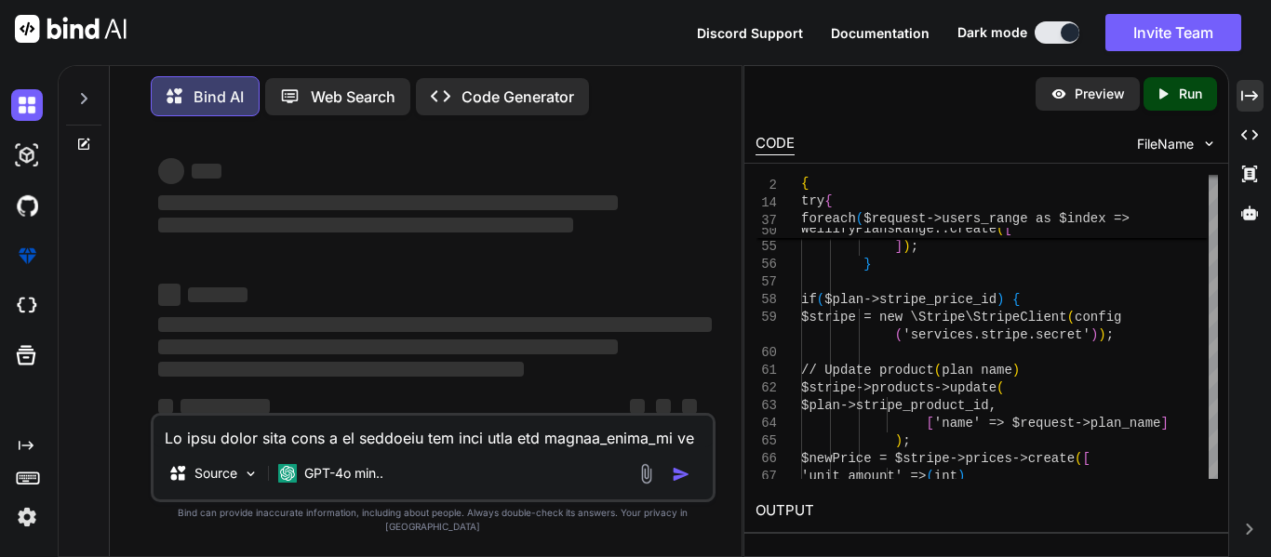
scroll to position [1619, 0]
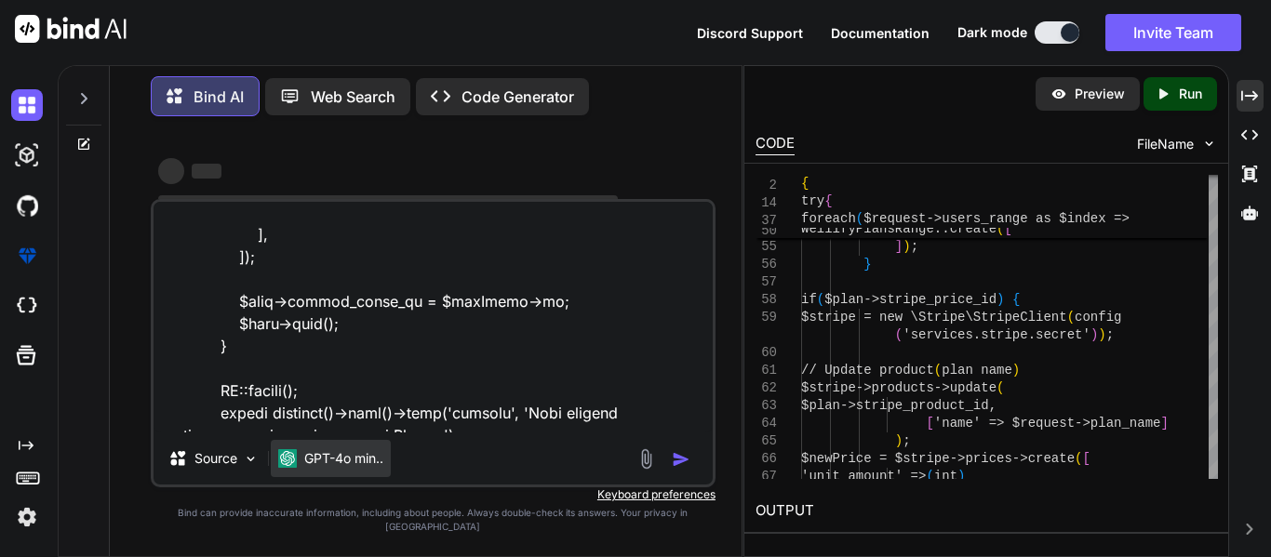
type textarea "In this given code when i am updating the plan then its stripe_price_id is upda…"
click at [364, 468] on p "GPT-4o min.." at bounding box center [343, 458] width 79 height 19
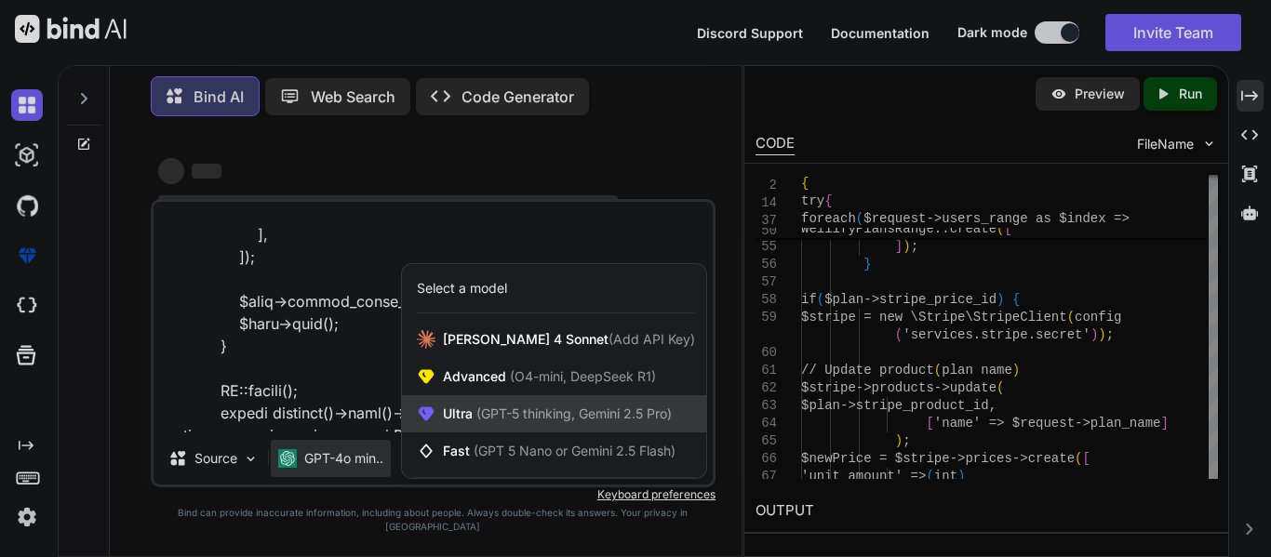
click at [513, 421] on span "(GPT-5 thinking, Gemini 2.5 Pro)" at bounding box center [572, 414] width 199 height 16
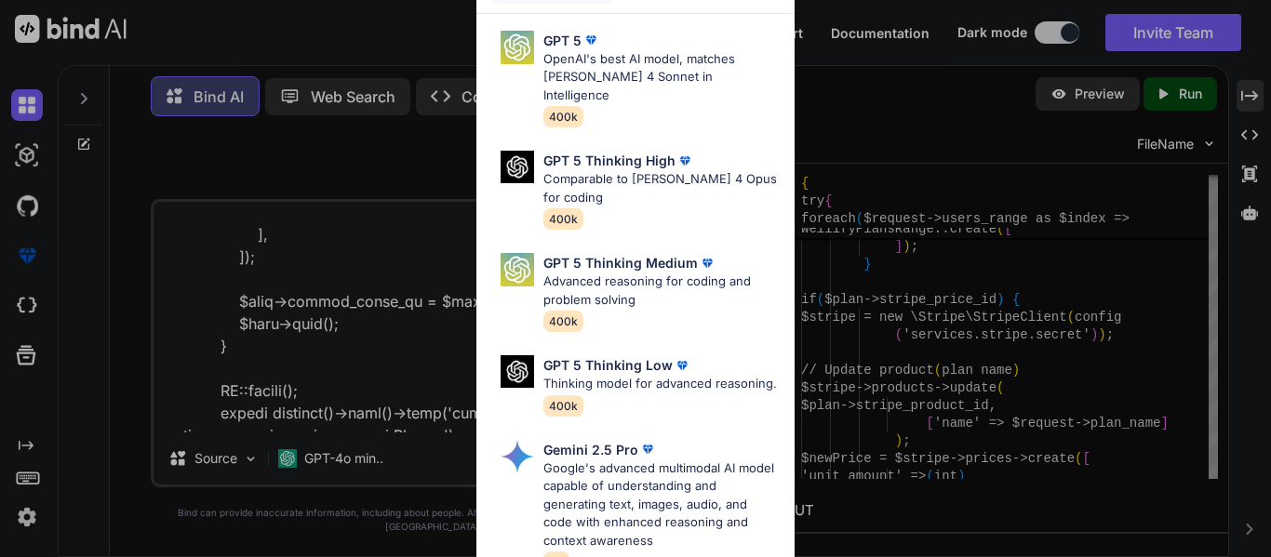
scroll to position [0, 0]
click at [404, 336] on div "Ultra Models GPT 5 OpenAI's best AI model, matches [PERSON_NAME] 4 Sonnet in In…" at bounding box center [635, 278] width 1271 height 557
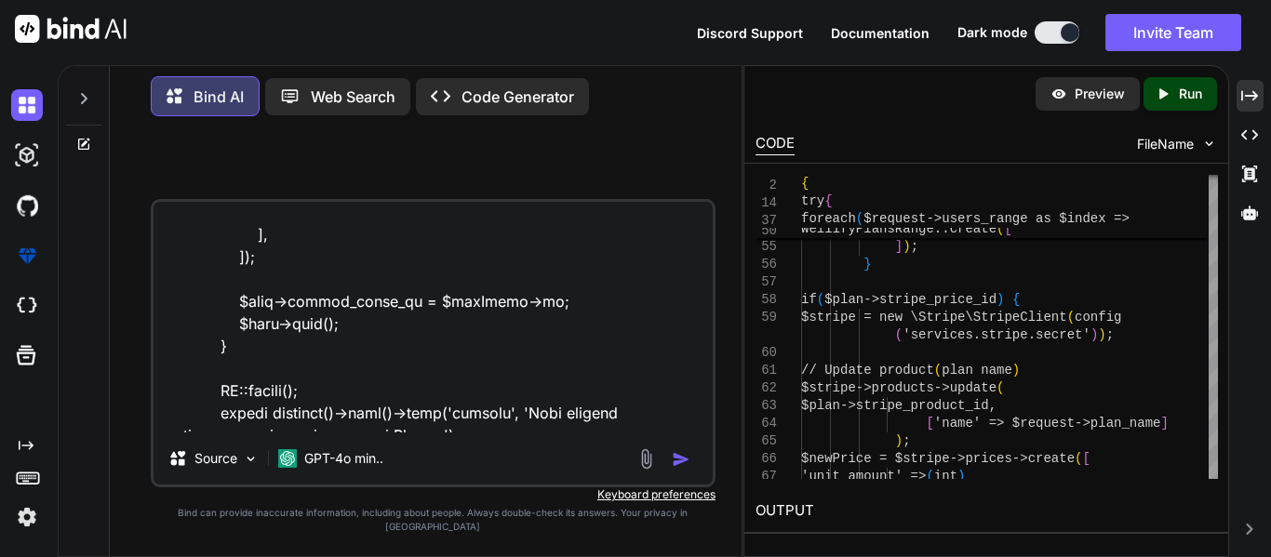
click at [688, 469] on img "button" at bounding box center [681, 459] width 19 height 19
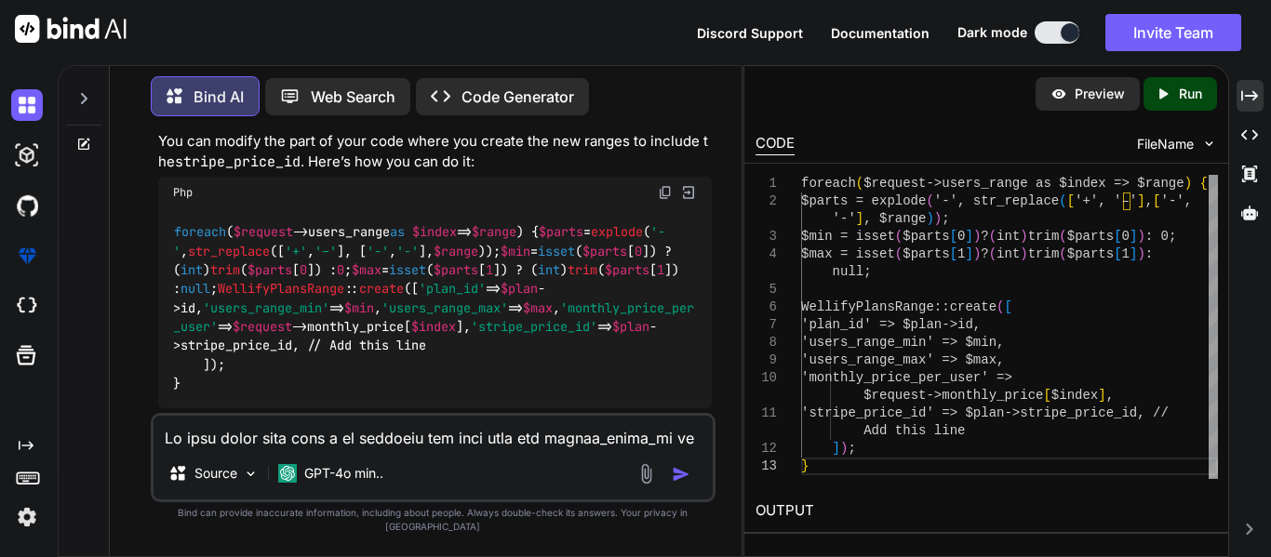
scroll to position [1236, 0]
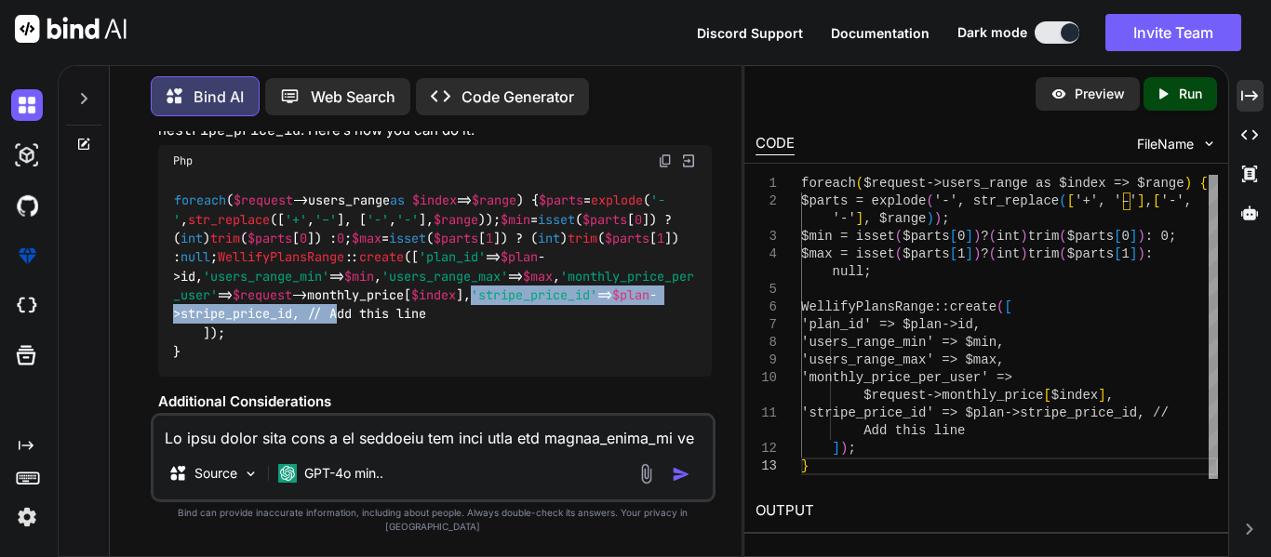
drag, startPoint x: 229, startPoint y: 346, endPoint x: 577, endPoint y: 352, distance: 347.9
click at [577, 352] on code "foreach ( $request ->users_range as $index => $range ) { $parts = explode ( '-'…" at bounding box center [433, 276] width 521 height 171
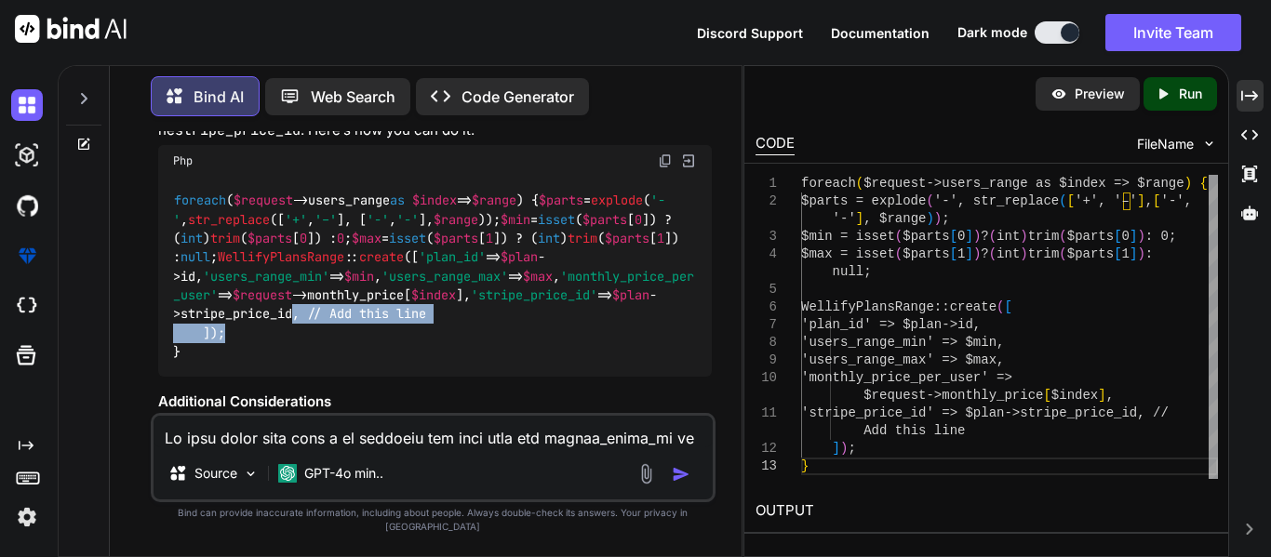
drag, startPoint x: 560, startPoint y: 355, endPoint x: 534, endPoint y: 345, distance: 28.0
click at [534, 345] on div "foreach ( $request ->users_range as $index => $range ) { $parts = explode ( '-'…" at bounding box center [434, 277] width 553 height 201
click at [537, 345] on code "foreach ( $request ->users_range as $index => $range ) { $parts = explode ( '-'…" at bounding box center [433, 276] width 521 height 171
click at [471, 303] on span "'stripe_price_id'" at bounding box center [534, 295] width 127 height 17
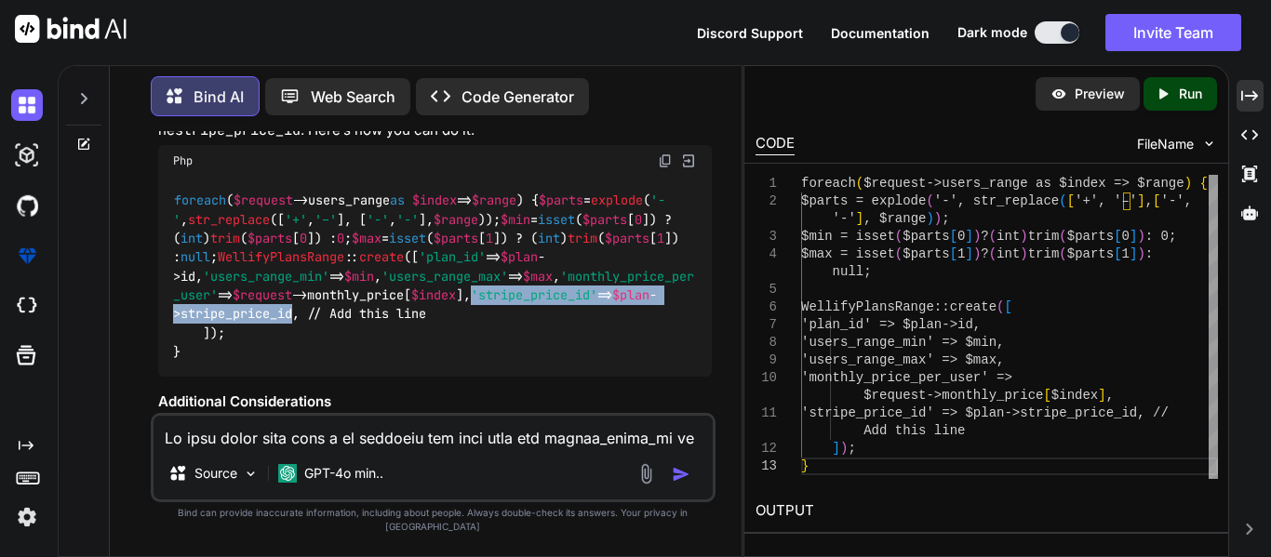
drag, startPoint x: 227, startPoint y: 349, endPoint x: 537, endPoint y: 349, distance: 309.8
click at [537, 349] on code "foreach ( $request ->users_range as $index => $range ) { $parts = explode ( '-'…" at bounding box center [433, 276] width 521 height 171
click at [539, 349] on code "foreach ( $request ->users_range as $index => $range ) { $parts = explode ( '-'…" at bounding box center [433, 276] width 521 height 171
copy code "'stripe_price_id' => $plan ->stripe_price_id"
click at [399, 447] on textarea at bounding box center [432, 432] width 559 height 32
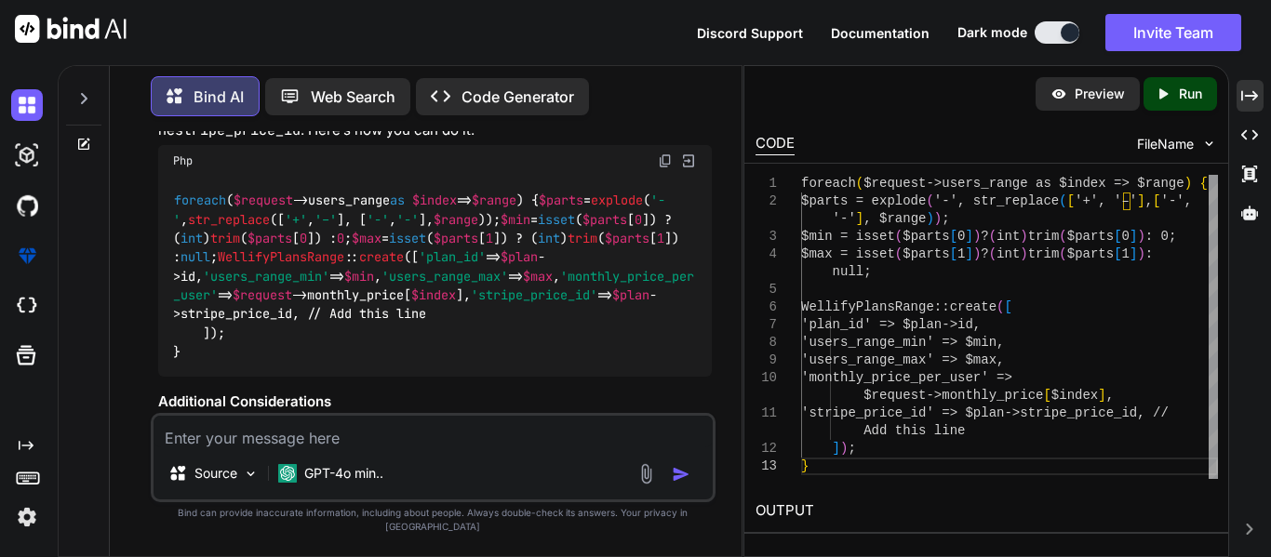
paste textarea "Though it is not null now but according to the requirements after the updation …"
type textarea "Though it is not null now but according to the requirements after the updation …"
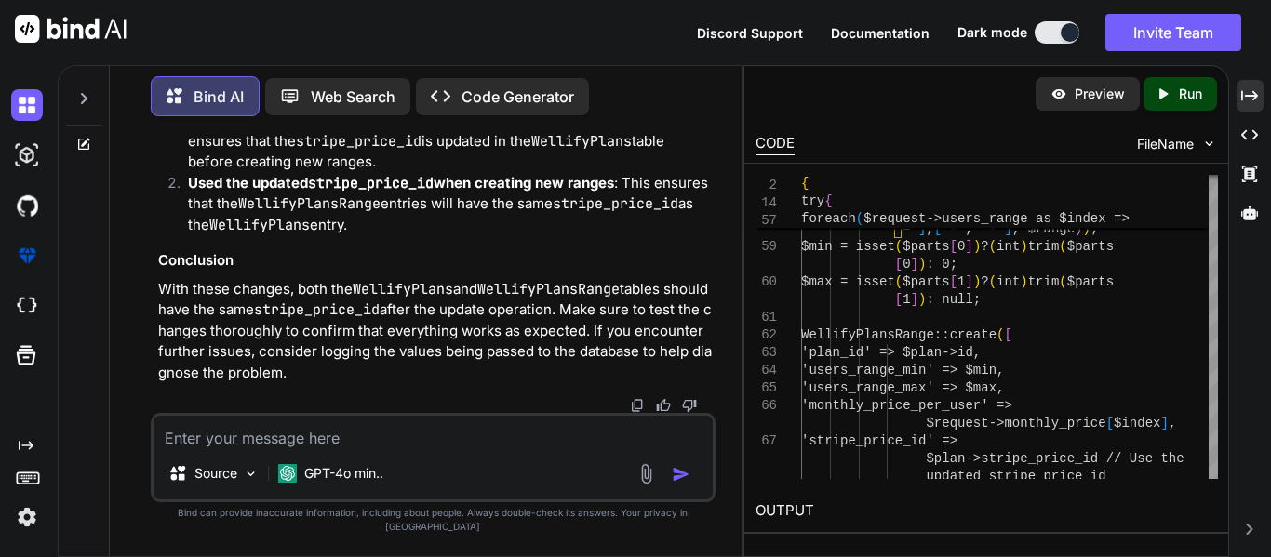
scroll to position [4294, 0]
